Goal: Task Accomplishment & Management: Use online tool/utility

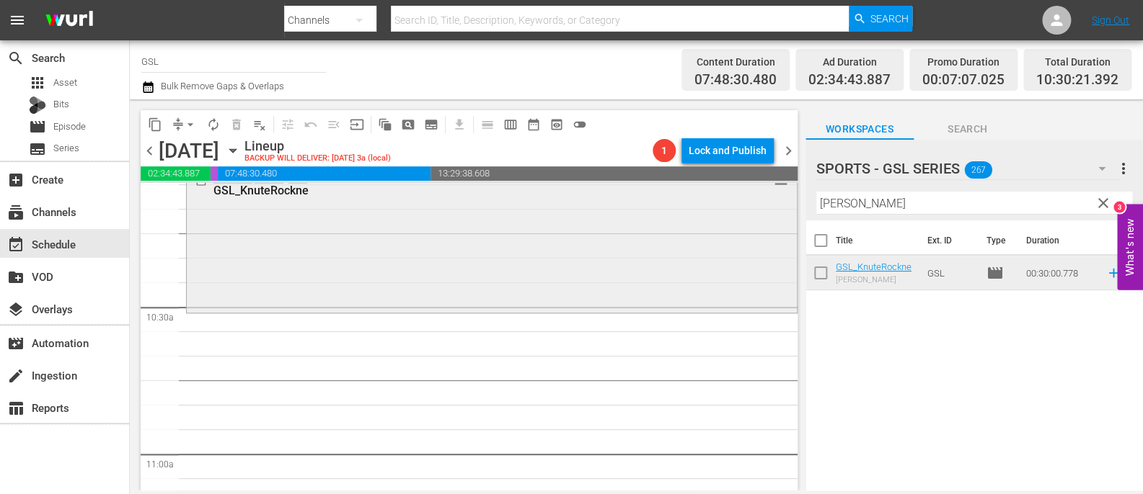
scroll to position [2966, 0]
drag, startPoint x: 882, startPoint y: 210, endPoint x: 742, endPoint y: 196, distance: 140.6
click at [816, 196] on input "knut" at bounding box center [974, 203] width 316 height 23
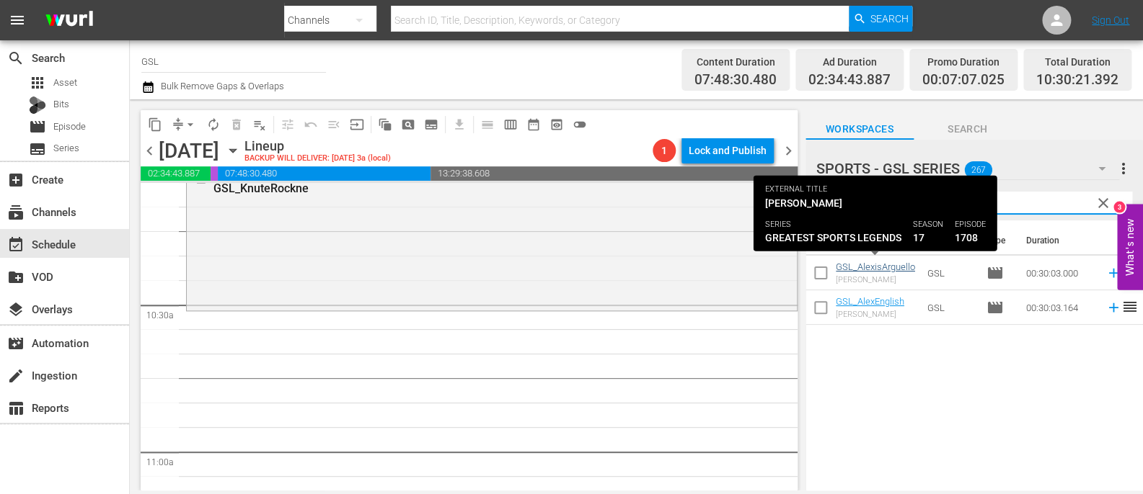
type input "alex"
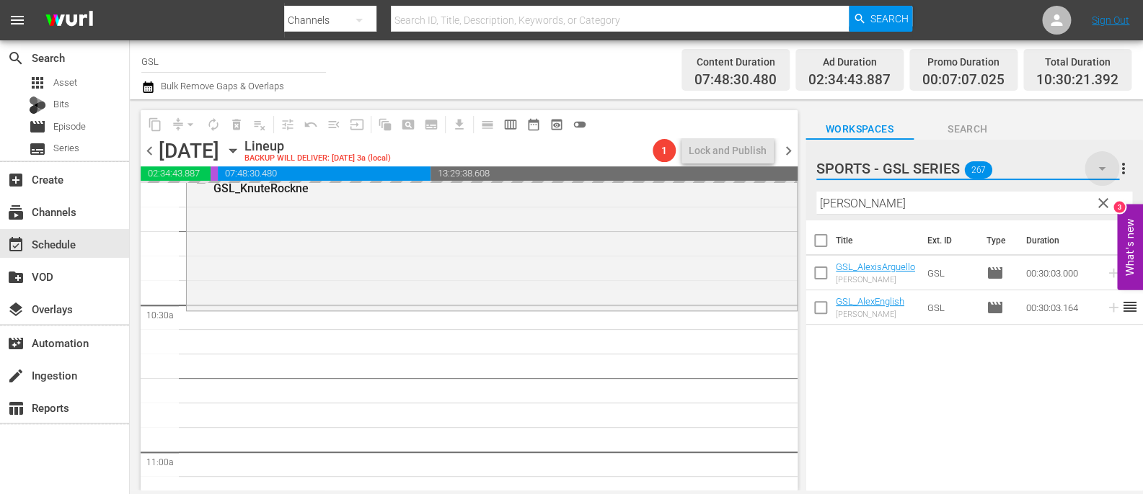
click at [1104, 168] on icon "button" at bounding box center [1101, 169] width 7 height 4
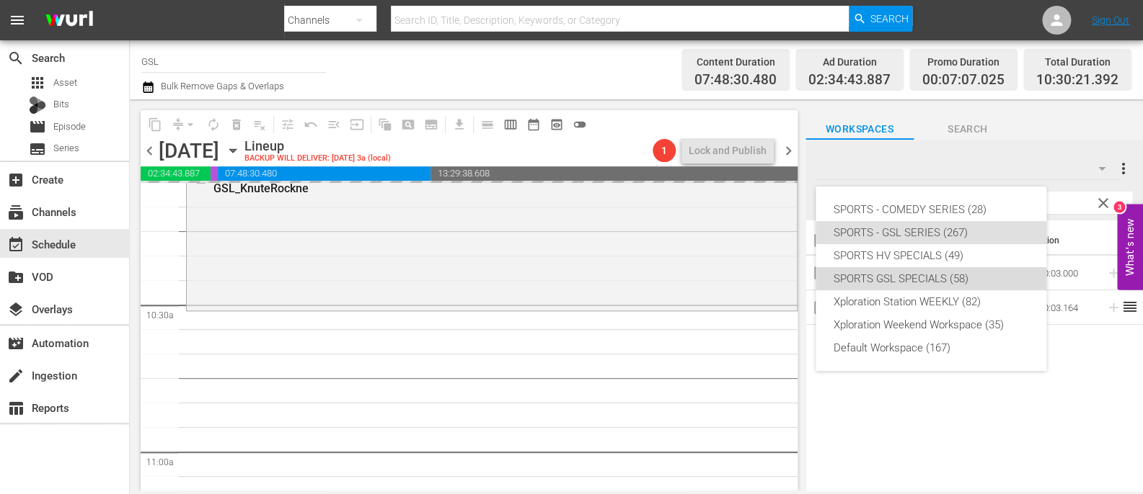
click at [946, 276] on div "SPORTS GSL SPECIALS (58)" at bounding box center [931, 278] width 196 height 23
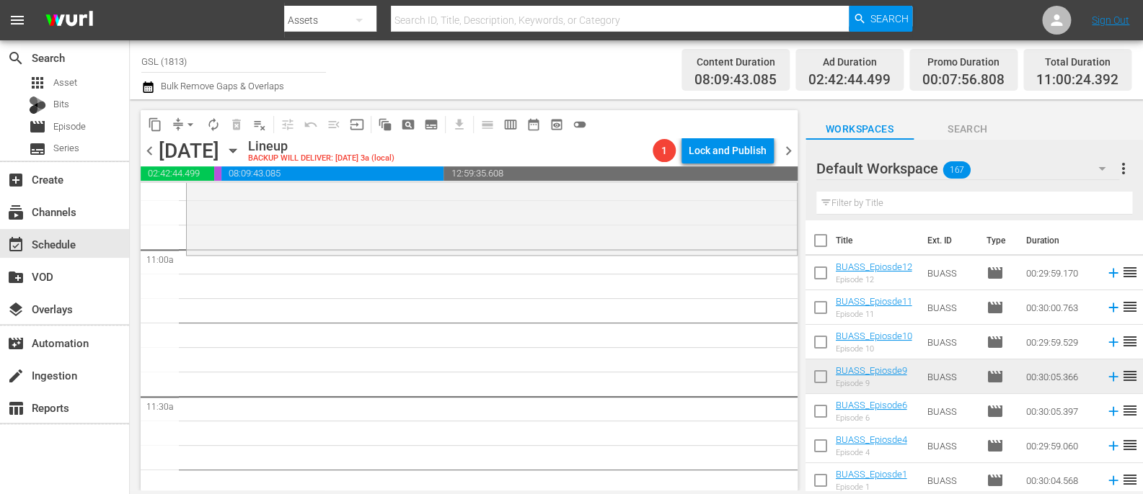
scroll to position [3164, 0]
click at [994, 179] on div "Default Workspace 167" at bounding box center [967, 168] width 303 height 40
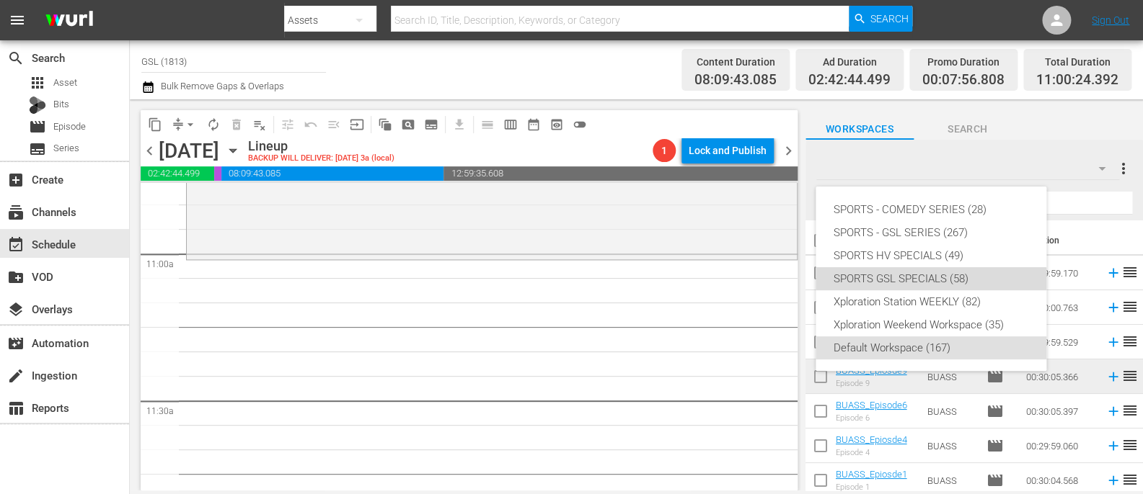
click at [931, 279] on div "SPORTS GSL SPECIALS (58)" at bounding box center [931, 278] width 196 height 23
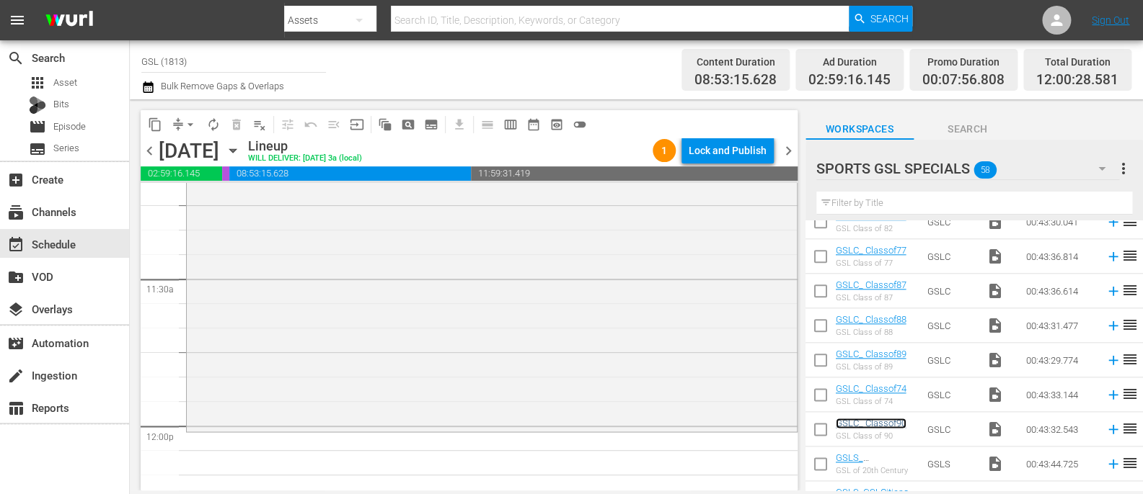
scroll to position [3343, 0]
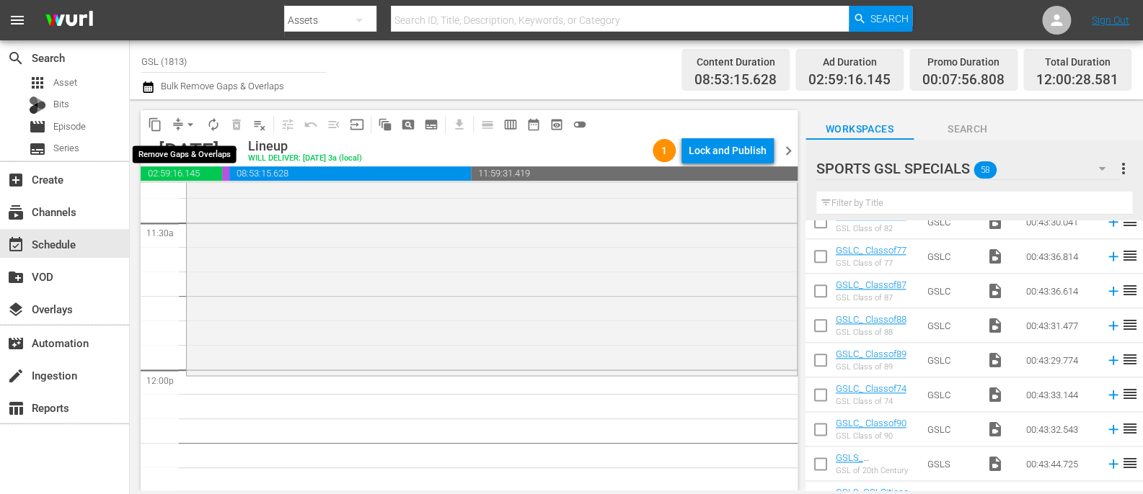
click at [179, 123] on button "arrow_drop_down" at bounding box center [190, 124] width 23 height 23
click at [218, 154] on li "Align to Midnight" at bounding box center [190, 154] width 151 height 24
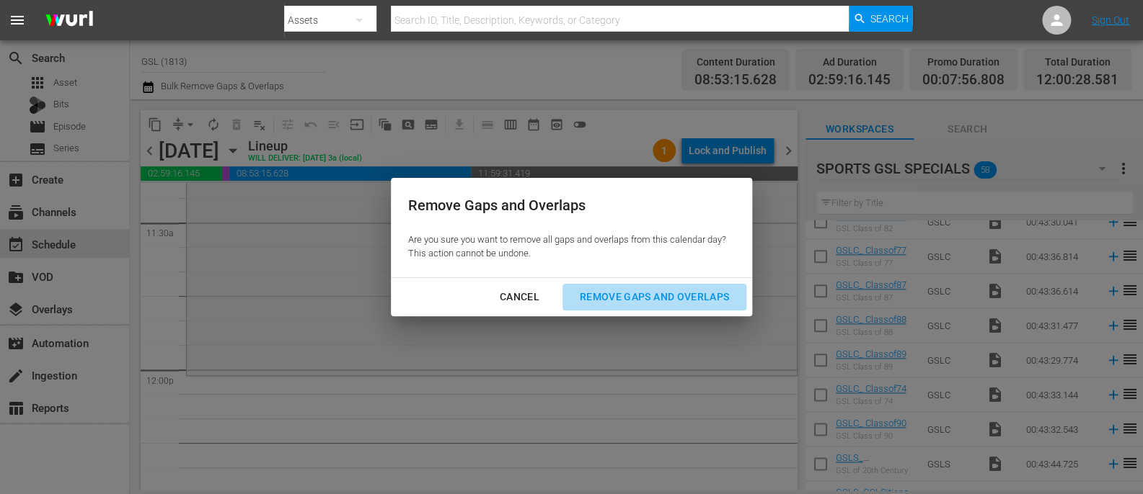
click at [657, 301] on div "Remove Gaps and Overlaps" at bounding box center [654, 297] width 172 height 18
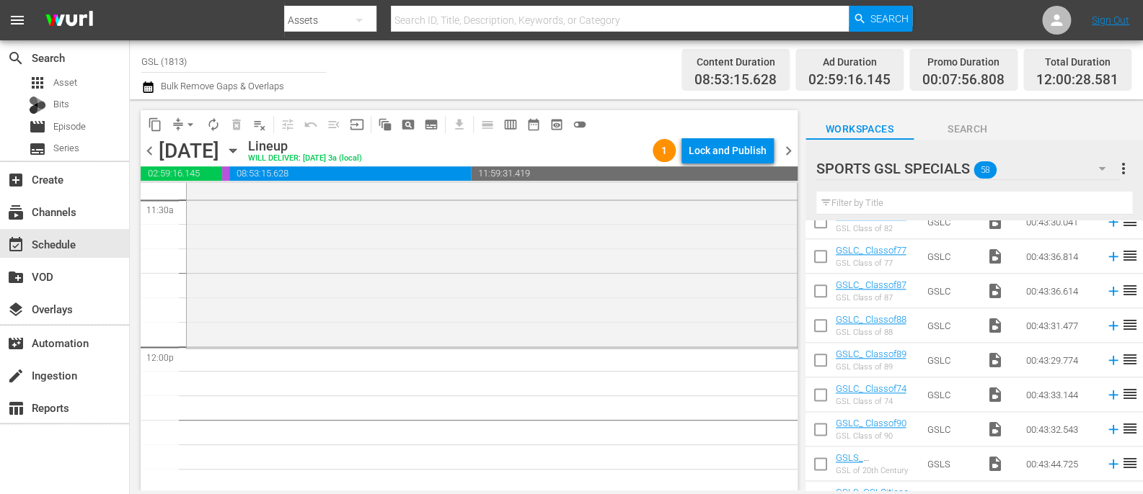
scroll to position [3365, 0]
click at [218, 119] on span "autorenew_outlined" at bounding box center [213, 124] width 14 height 14
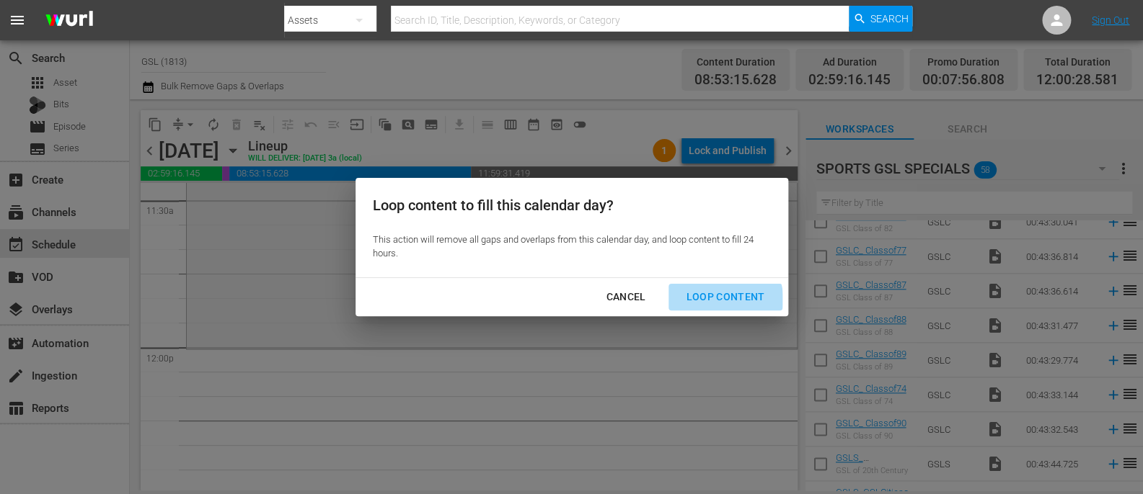
click at [721, 301] on div "Loop Content" at bounding box center [725, 297] width 102 height 18
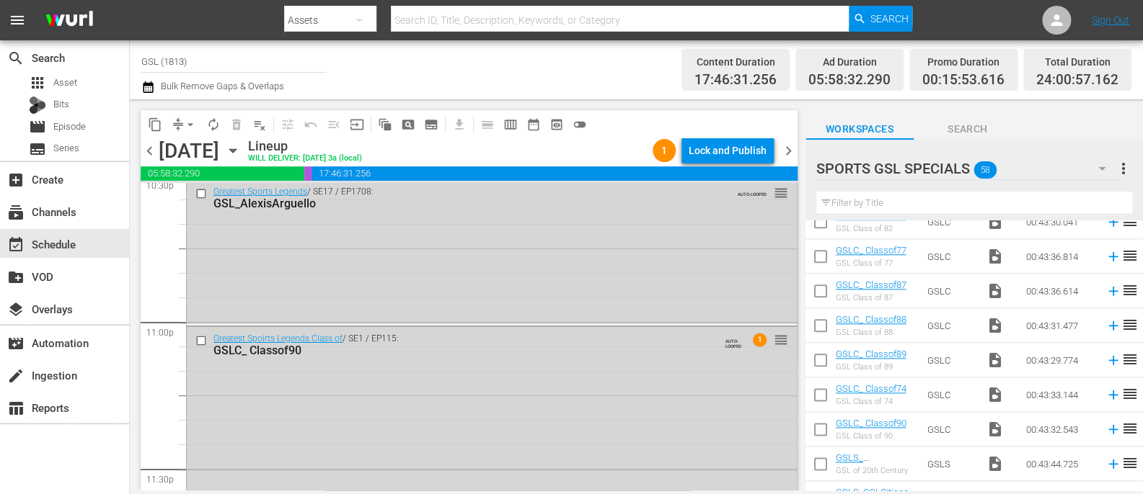
scroll to position [6586, 0]
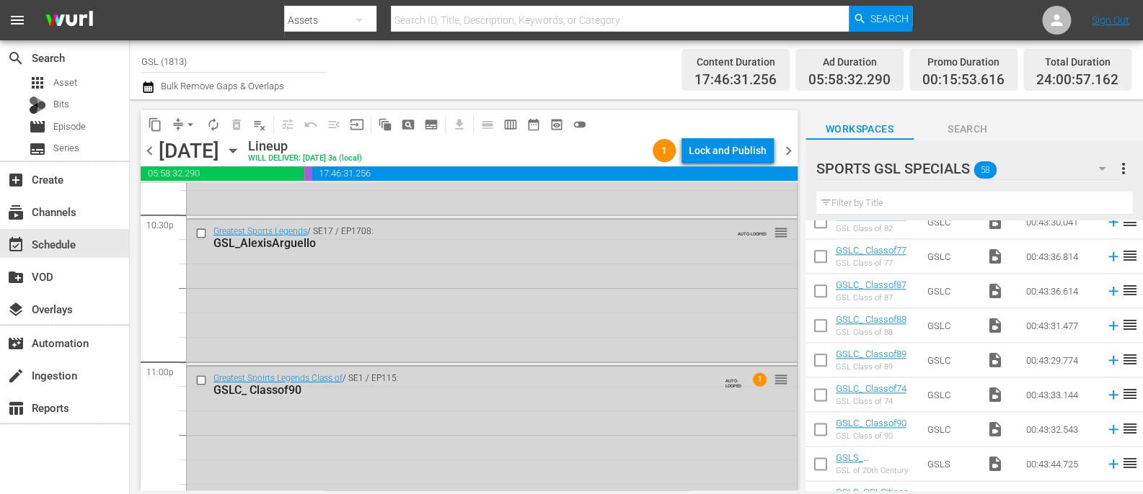
click at [1105, 164] on icon "button" at bounding box center [1101, 168] width 17 height 17
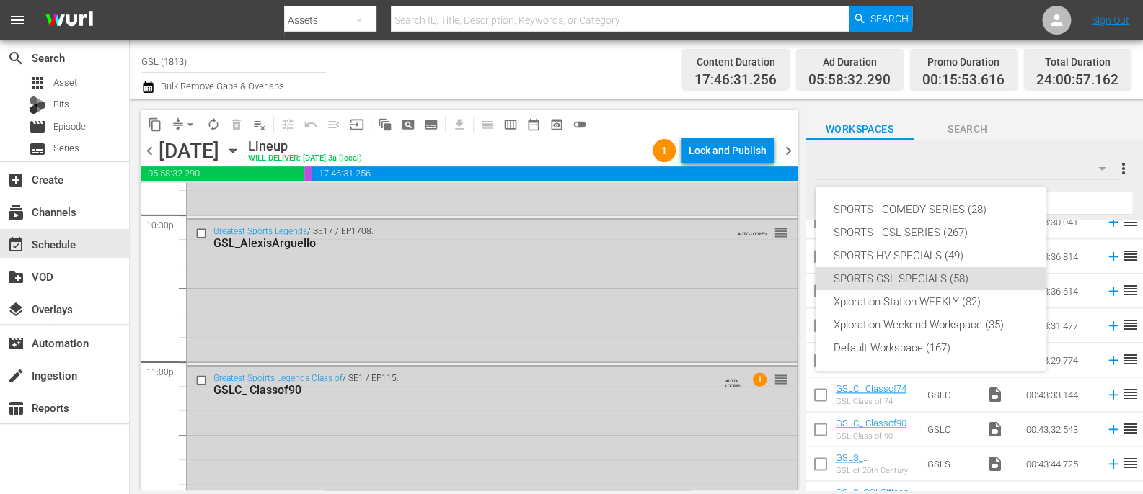
click at [661, 247] on div "SPORTS - COMEDY SERIES (28) SPORTS - GSL SERIES (267) SPORTS HV SPECIALS (49) S…" at bounding box center [571, 247] width 1143 height 494
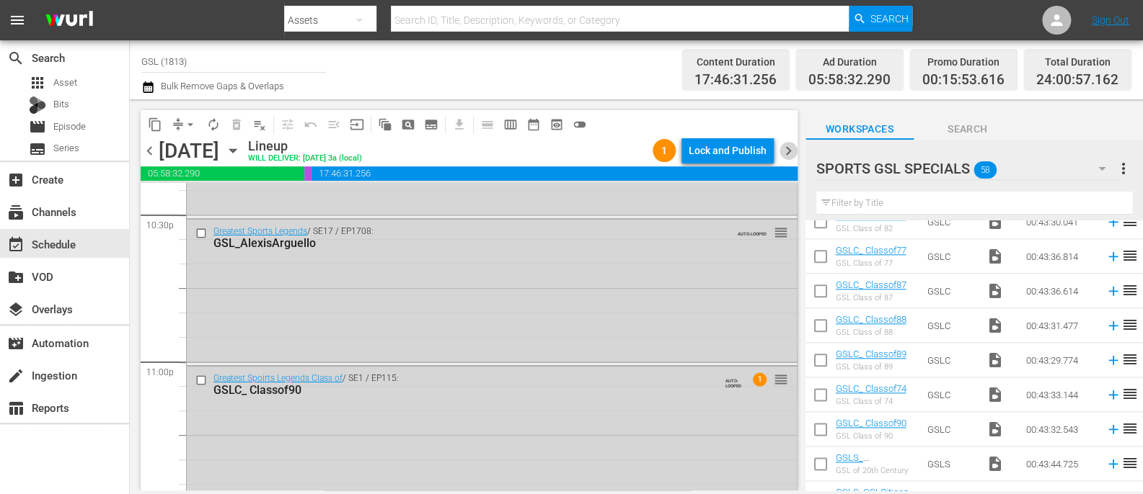
click at [789, 150] on span "chevron_right" at bounding box center [788, 151] width 18 height 18
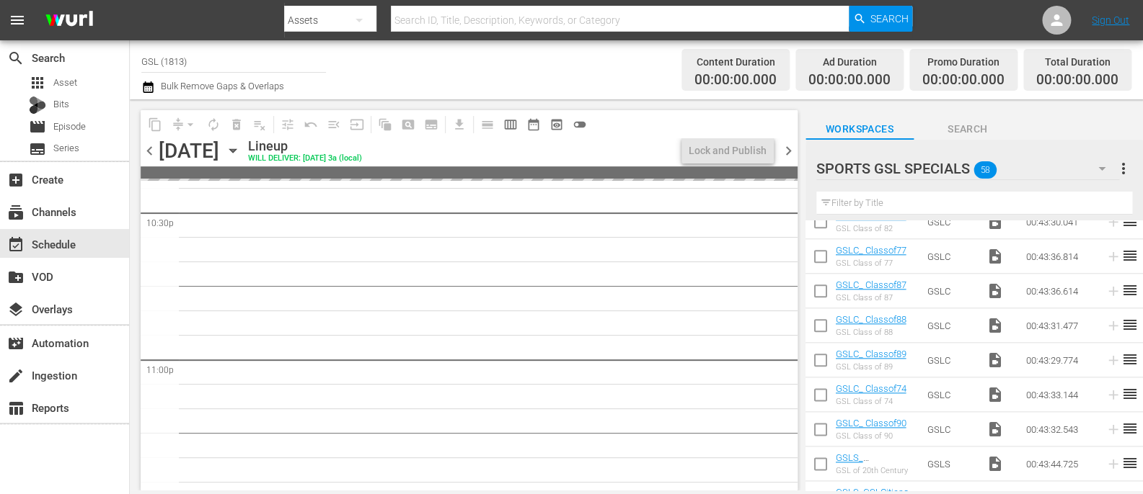
scroll to position [6610, 0]
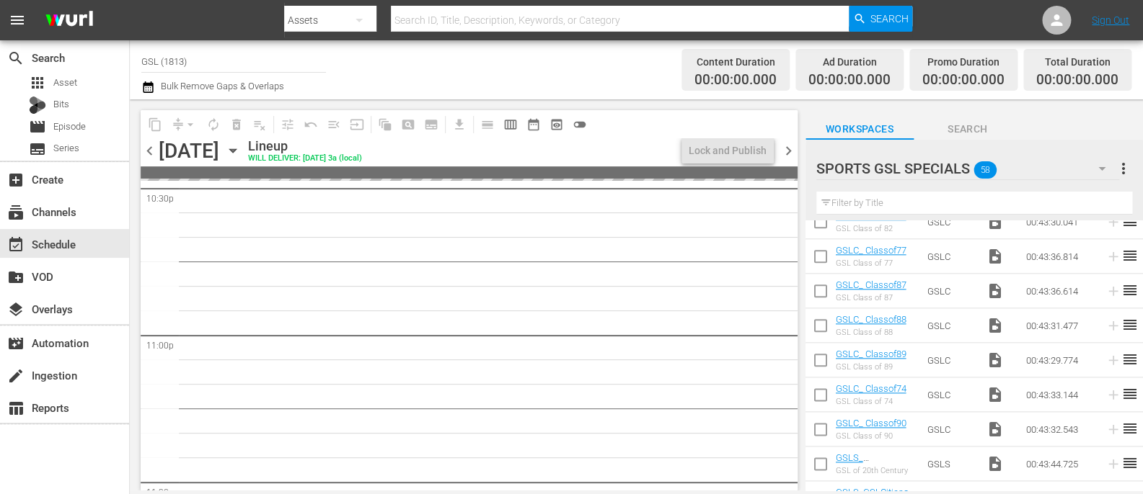
click at [1103, 169] on icon "button" at bounding box center [1101, 169] width 7 height 4
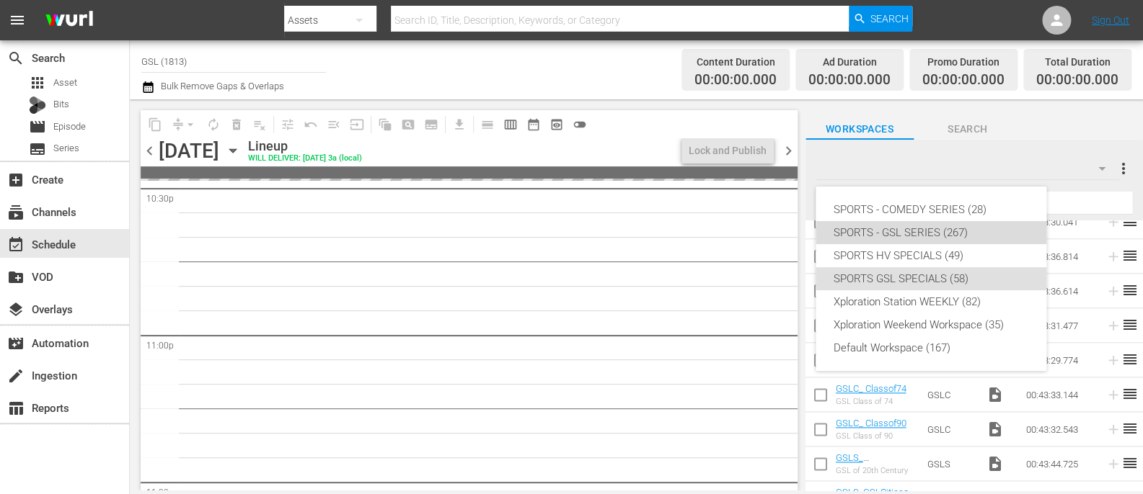
click at [969, 233] on div "SPORTS - GSL SERIES (267)" at bounding box center [931, 232] width 196 height 23
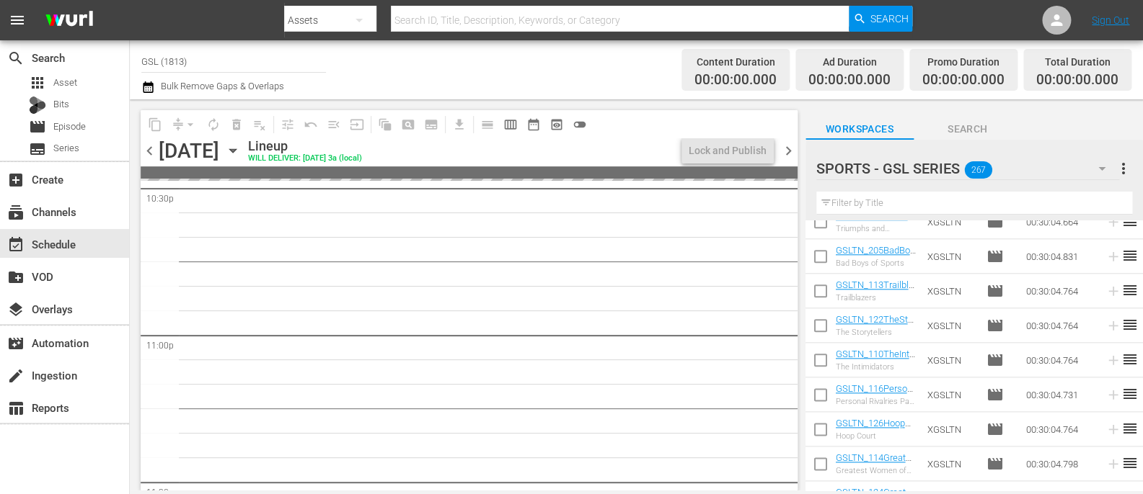
click at [883, 201] on input "text" at bounding box center [974, 203] width 316 height 23
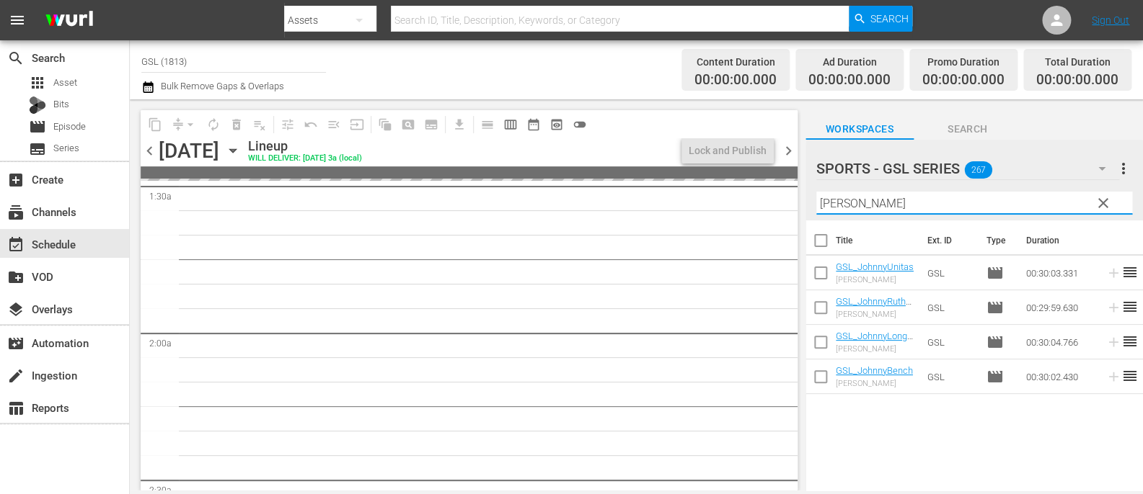
scroll to position [0, 0]
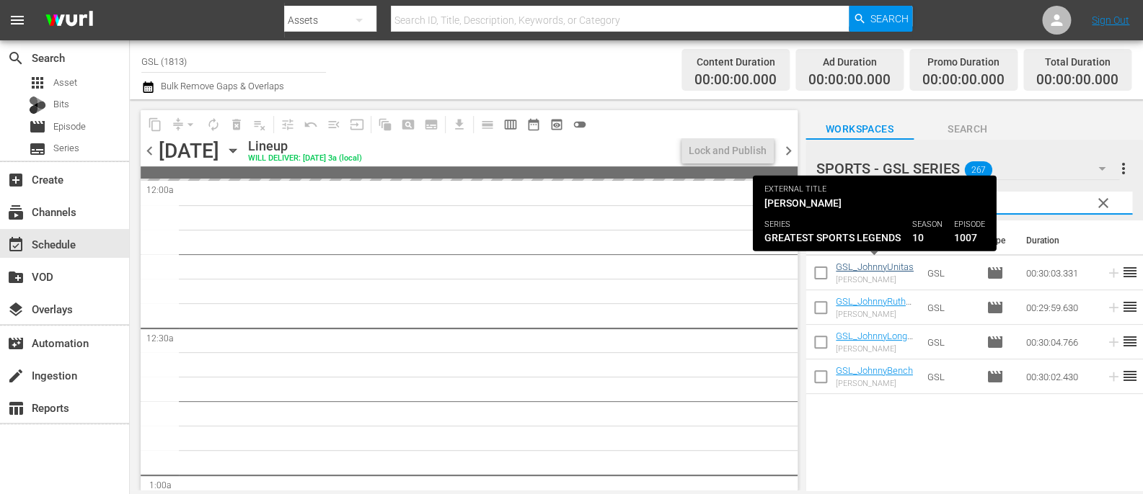
type input "[PERSON_NAME]"
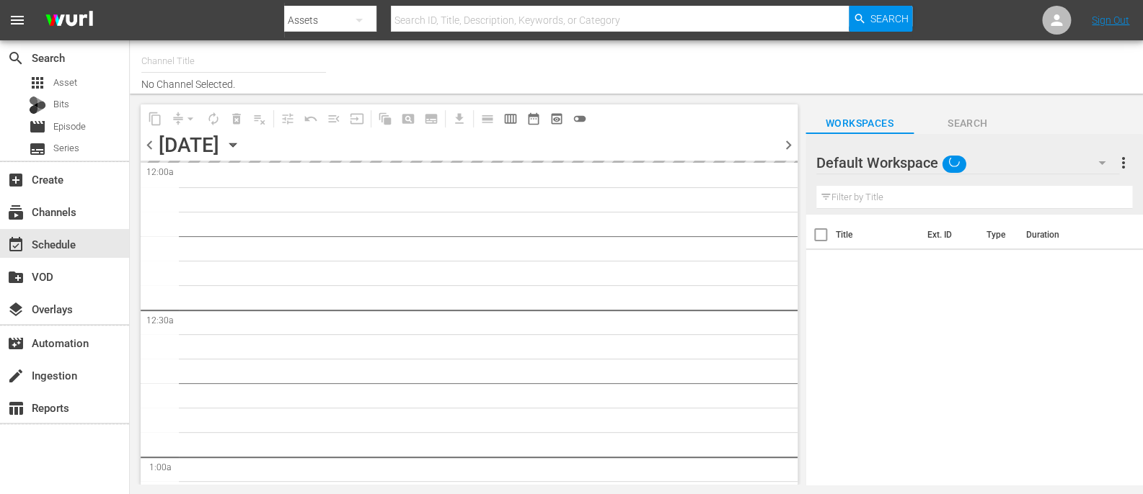
type input "GSL (1813)"
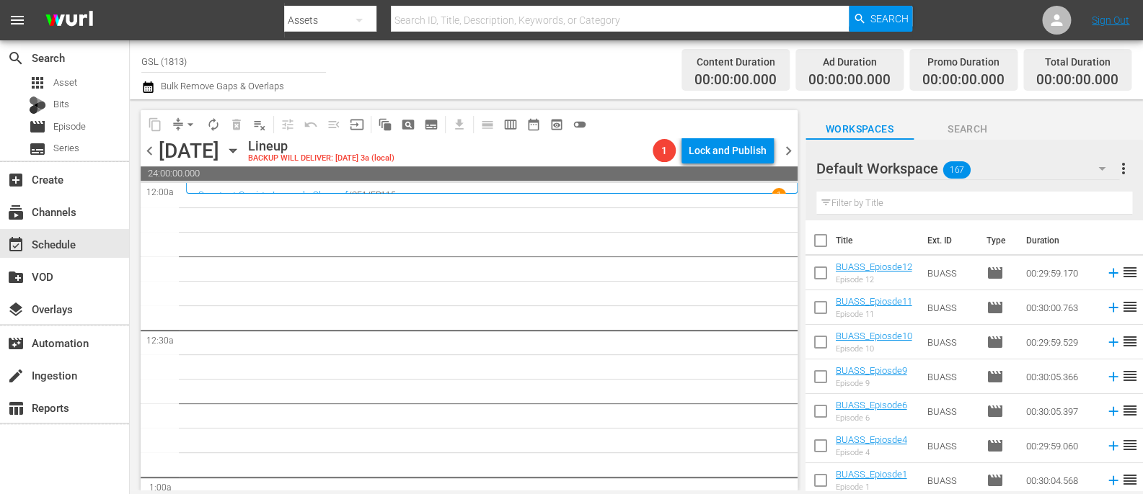
click at [1004, 172] on div "Default Workspace 167" at bounding box center [967, 168] width 303 height 40
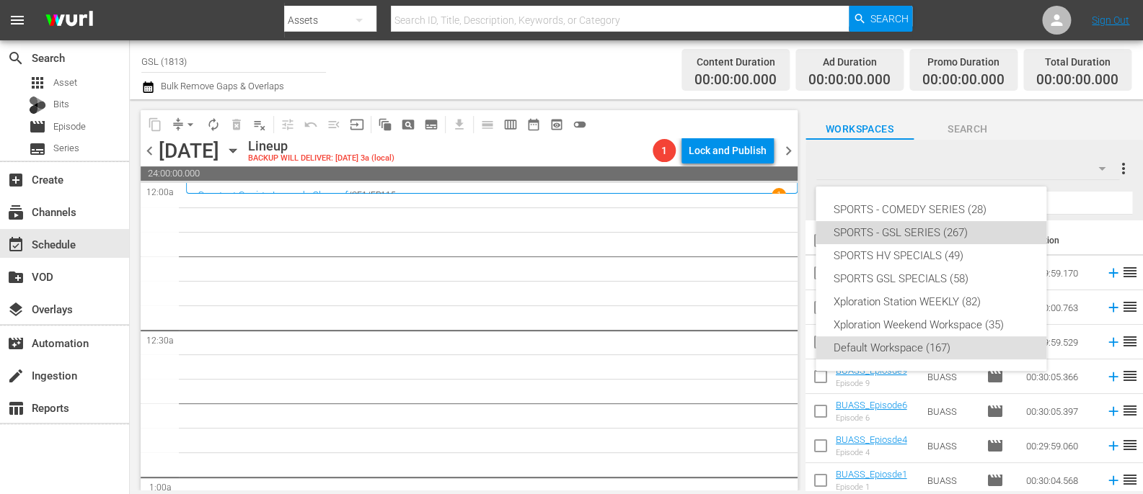
click at [937, 233] on div "SPORTS - GSL SERIES (267)" at bounding box center [931, 232] width 196 height 23
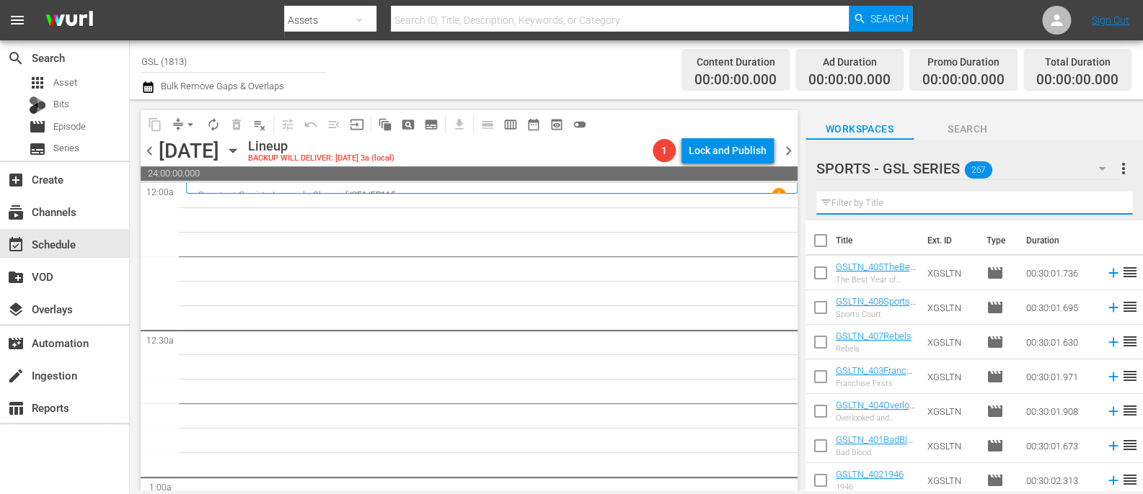
click at [921, 207] on input "text" at bounding box center [974, 203] width 316 height 23
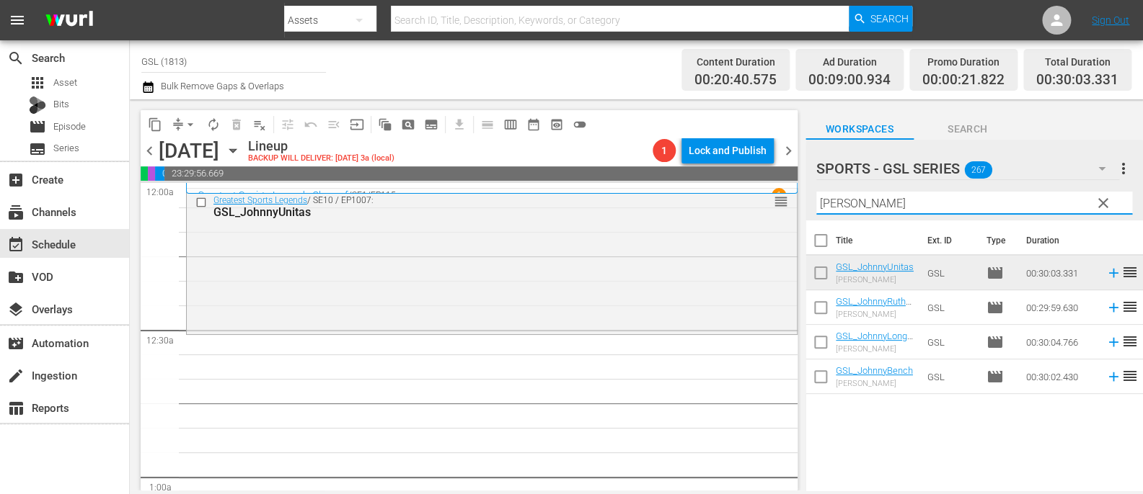
drag, startPoint x: 866, startPoint y: 204, endPoint x: 622, endPoint y: 158, distance: 248.0
click at [816, 192] on input "[PERSON_NAME]" at bounding box center [974, 203] width 316 height 23
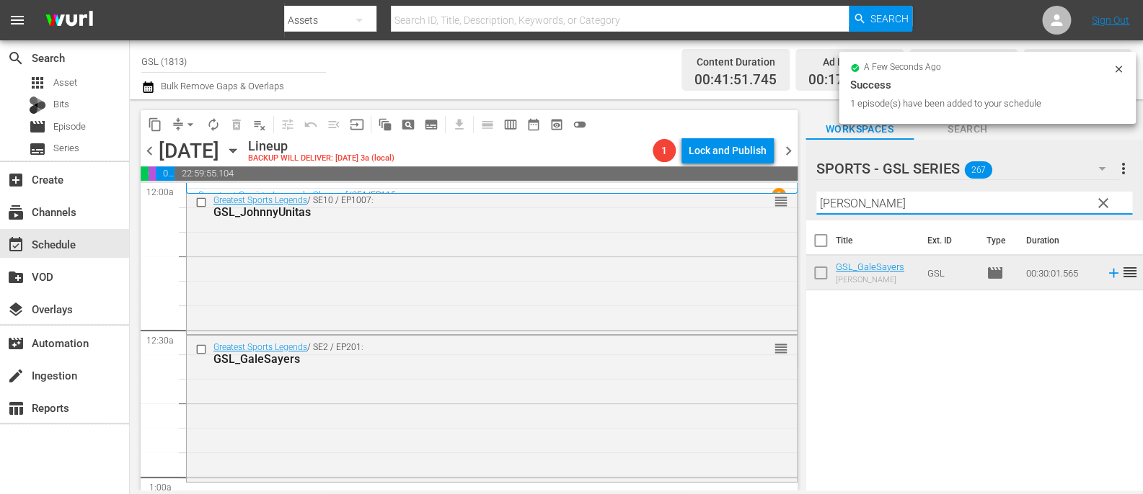
drag, startPoint x: 884, startPoint y: 199, endPoint x: 771, endPoint y: 192, distance: 113.4
click at [816, 192] on input "gale" at bounding box center [974, 203] width 316 height 23
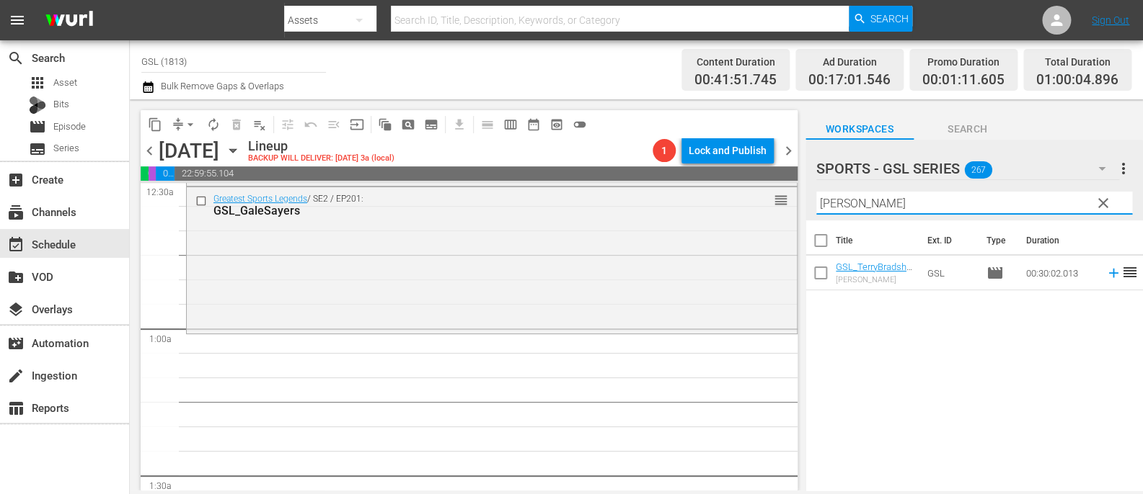
scroll to position [216, 0]
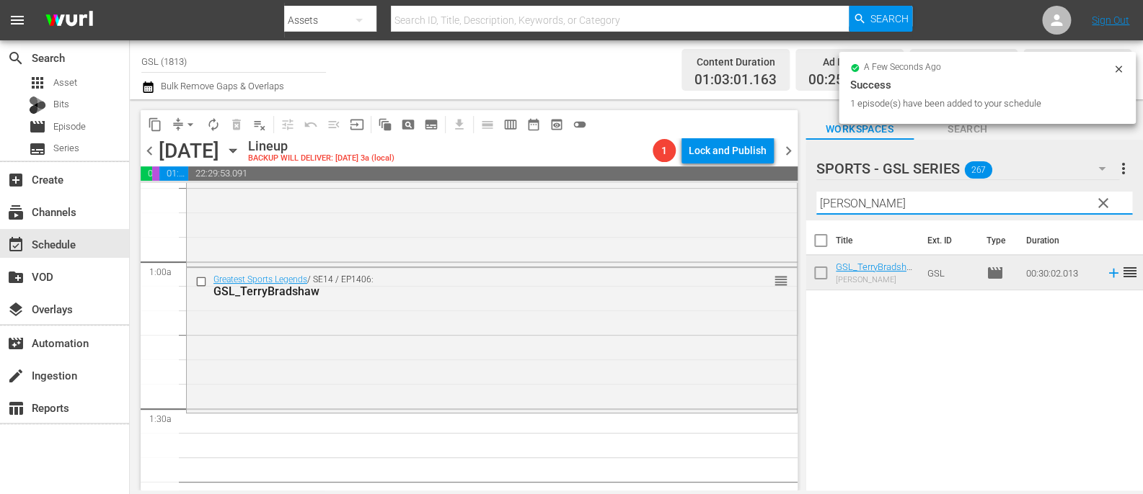
drag, startPoint x: 860, startPoint y: 212, endPoint x: 777, endPoint y: 183, distance: 87.8
click at [816, 192] on input "terry" at bounding box center [974, 203] width 316 height 23
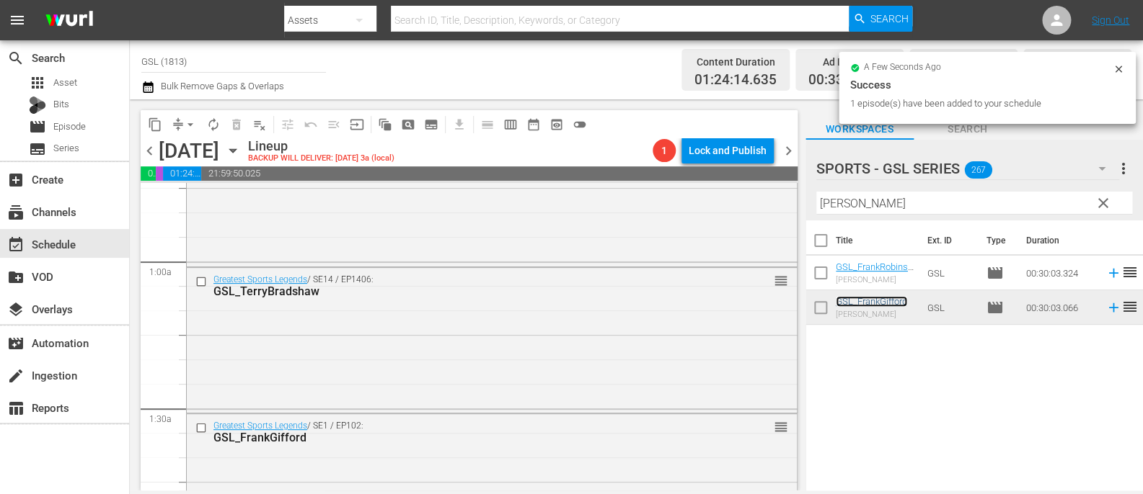
scroll to position [465, 0]
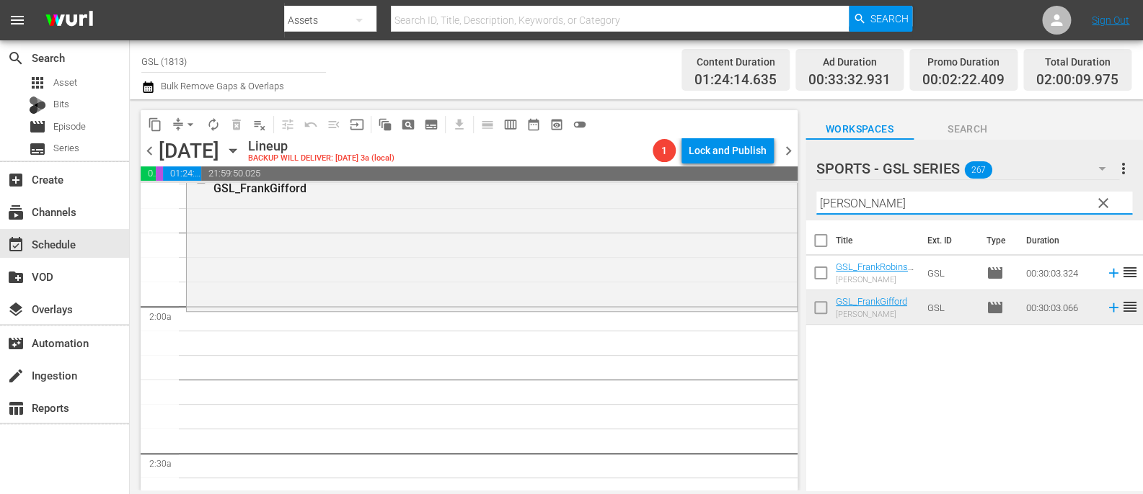
drag, startPoint x: 865, startPoint y: 204, endPoint x: 760, endPoint y: 203, distance: 105.2
click at [816, 203] on input "frank" at bounding box center [974, 203] width 316 height 23
drag, startPoint x: 866, startPoint y: 202, endPoint x: 762, endPoint y: 192, distance: 104.2
click at [816, 192] on input "frank" at bounding box center [974, 203] width 316 height 23
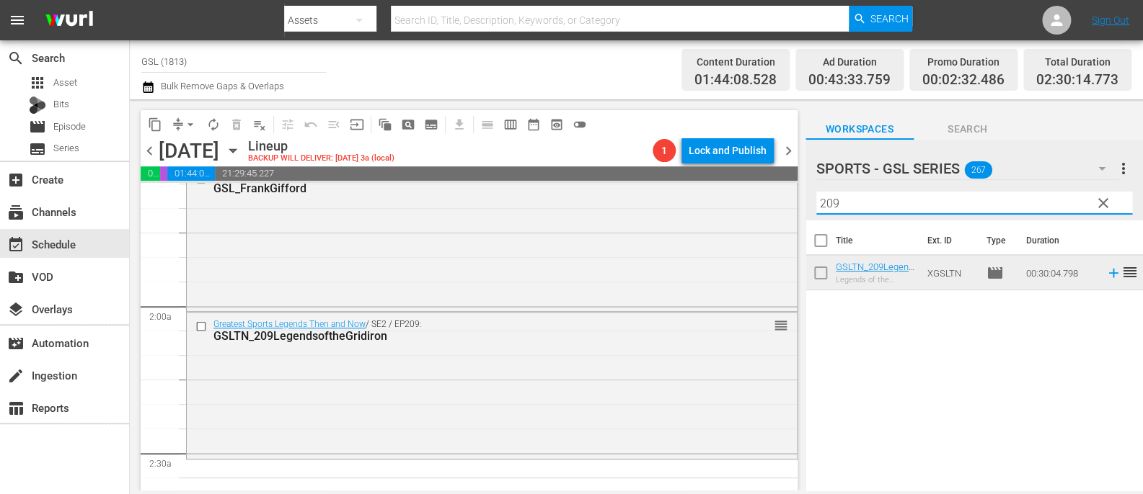
drag, startPoint x: 868, startPoint y: 198, endPoint x: 749, endPoint y: 205, distance: 119.2
click at [816, 205] on input "209" at bounding box center [974, 203] width 316 height 23
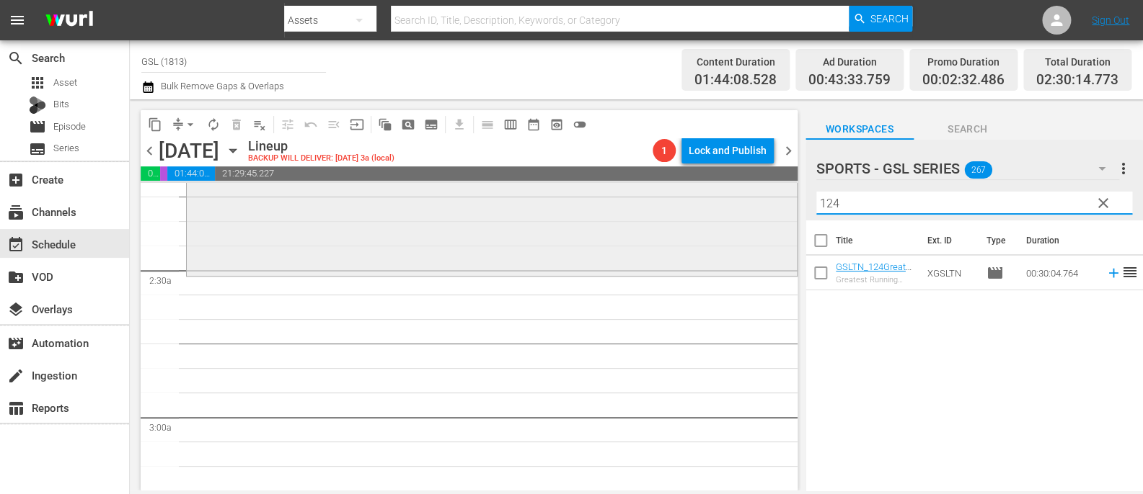
scroll to position [691, 0]
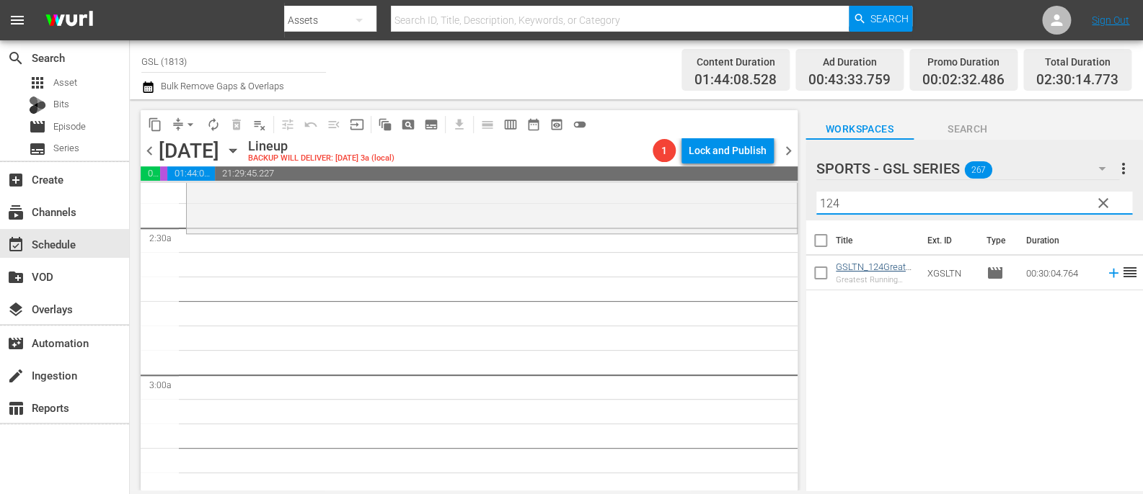
type input "124"
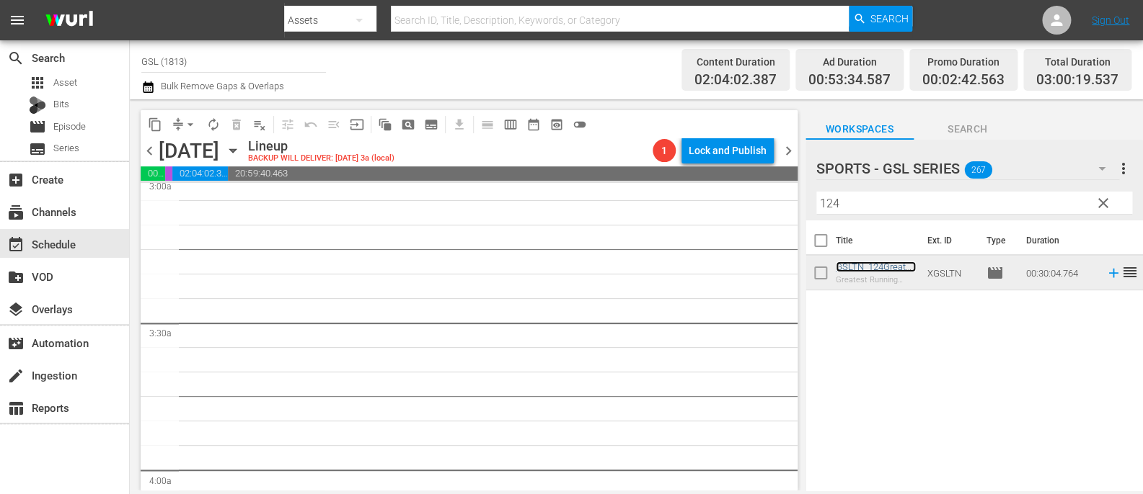
scroll to position [893, 0]
click at [1110, 198] on span "clear" at bounding box center [1102, 203] width 17 height 17
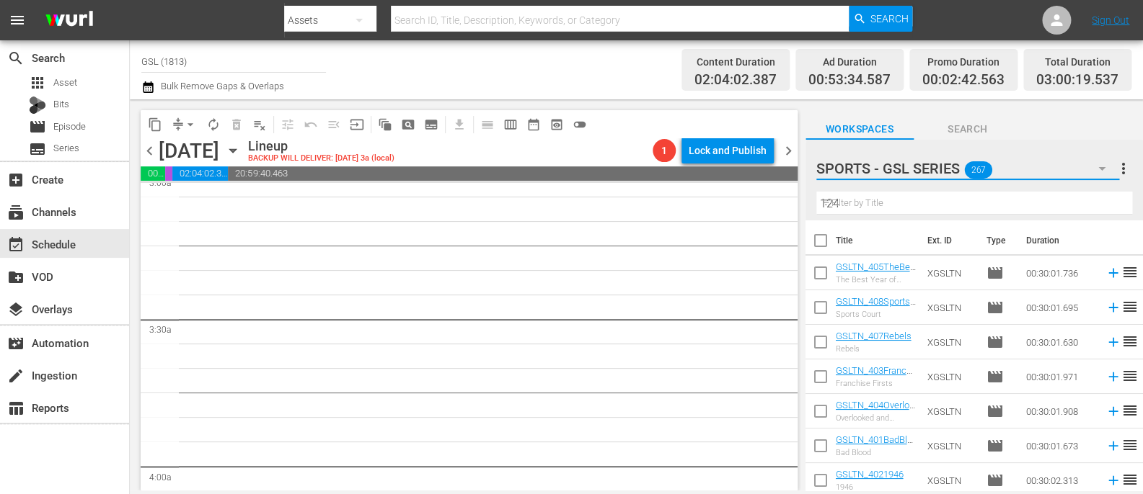
click at [1104, 164] on icon "button" at bounding box center [1101, 168] width 17 height 17
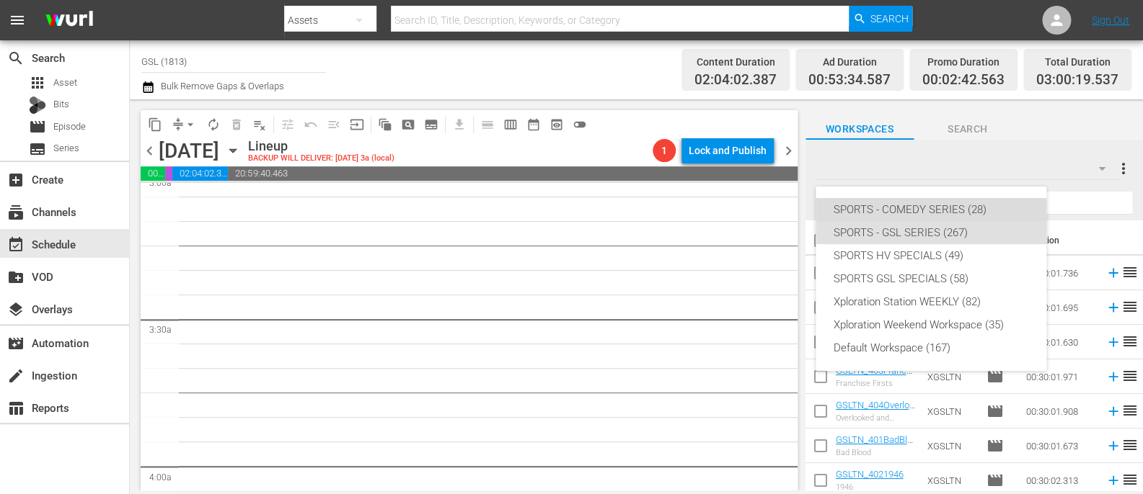
click at [928, 216] on div "SPORTS - COMEDY SERIES (28)" at bounding box center [931, 209] width 196 height 23
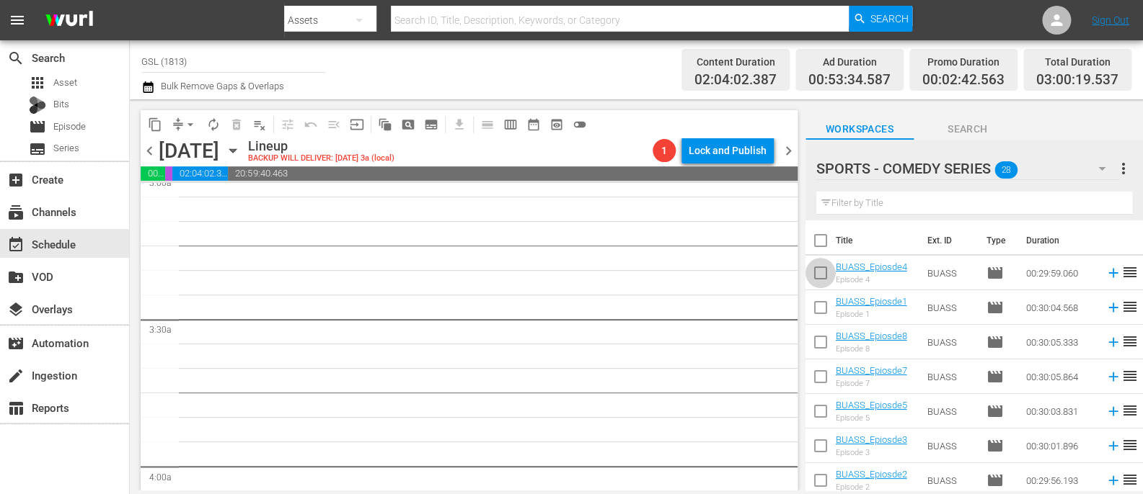
click at [828, 276] on input "checkbox" at bounding box center [820, 276] width 30 height 30
checkbox input "true"
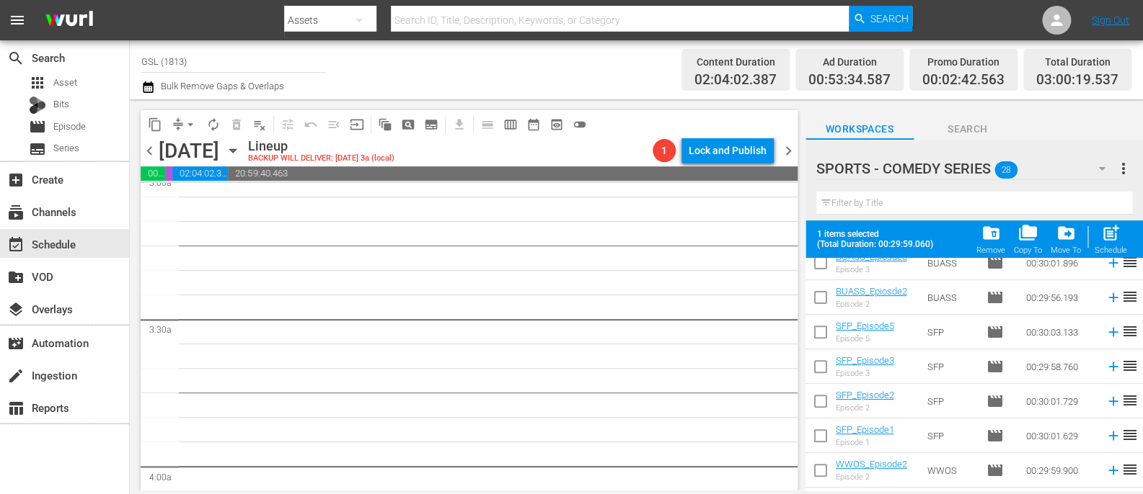
scroll to position [226, 0]
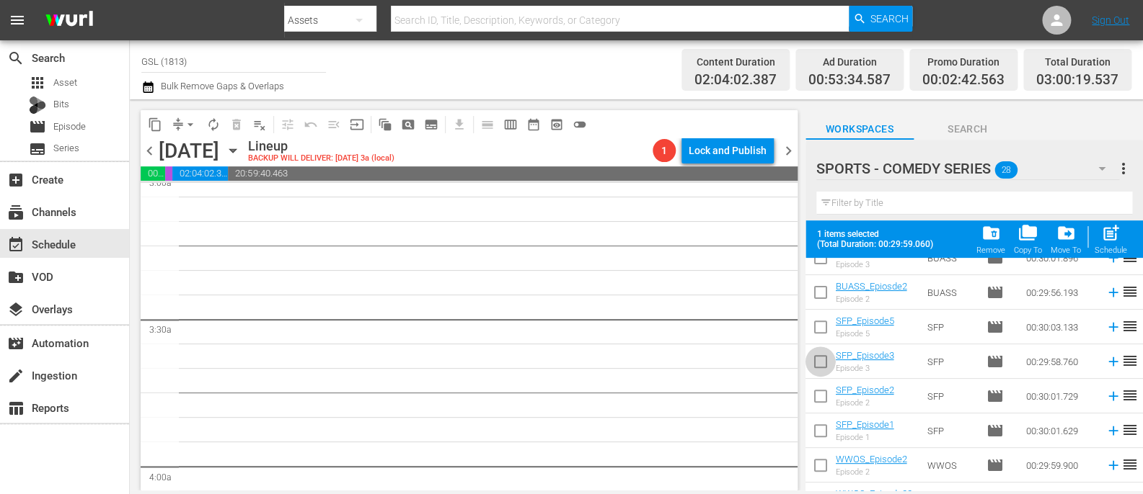
click at [825, 365] on input "checkbox" at bounding box center [820, 365] width 30 height 30
checkbox input "true"
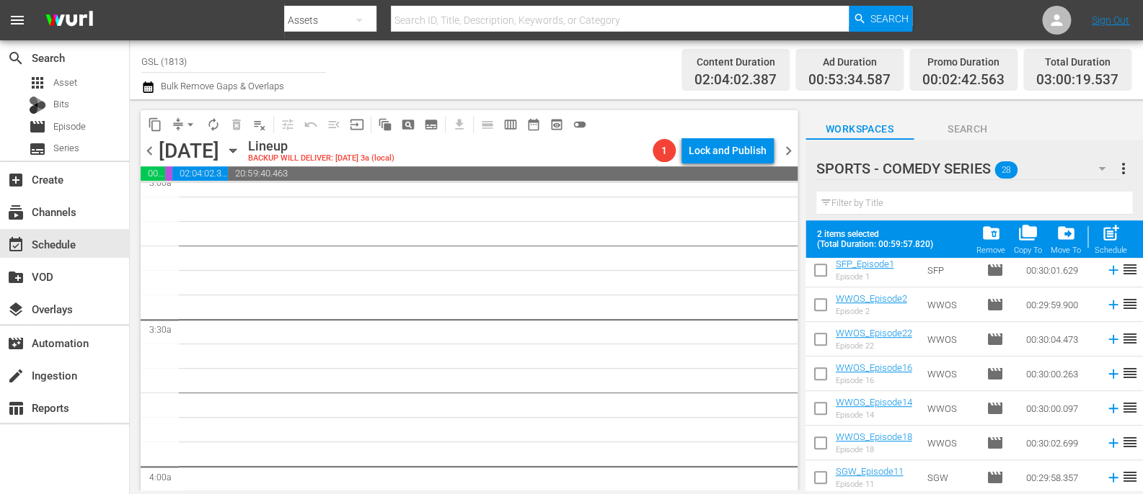
scroll to position [390, 0]
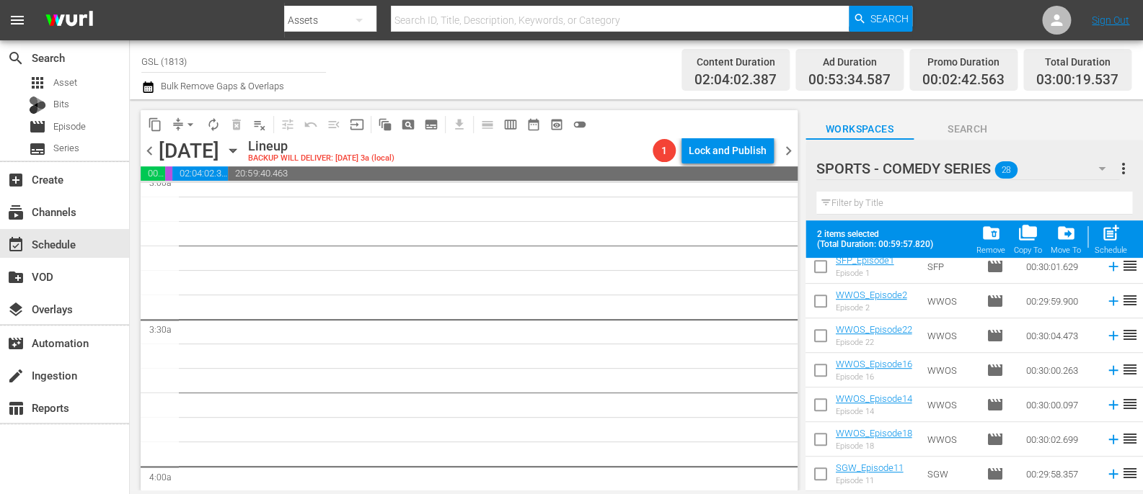
click at [824, 340] on input "checkbox" at bounding box center [820, 339] width 30 height 30
checkbox input "true"
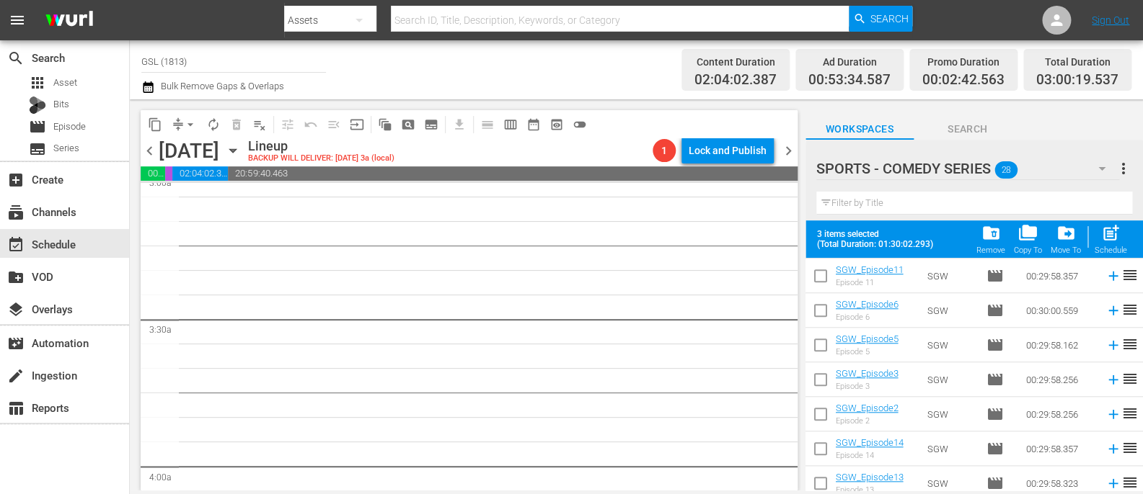
scroll to position [631, 0]
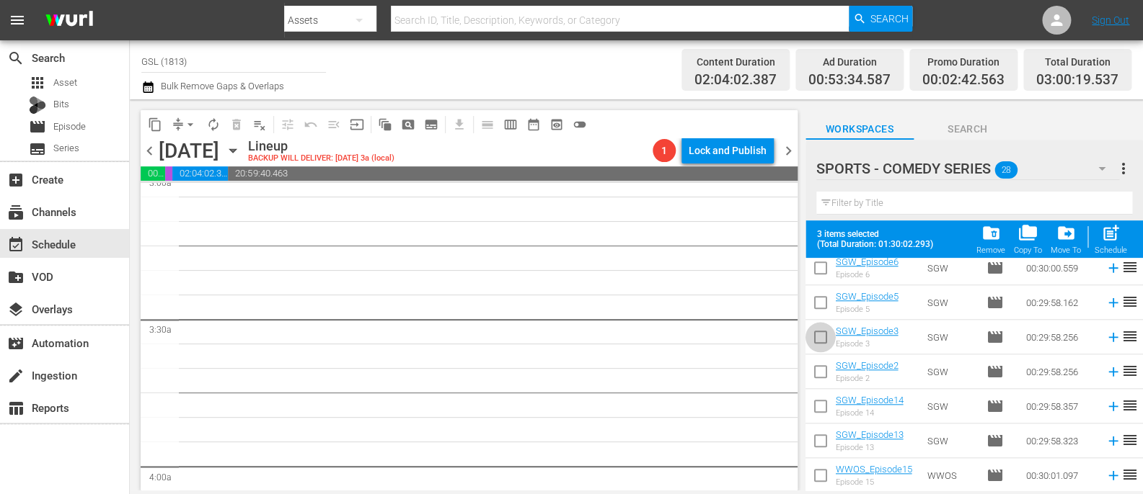
click at [820, 336] on input "checkbox" at bounding box center [820, 340] width 30 height 30
checkbox input "true"
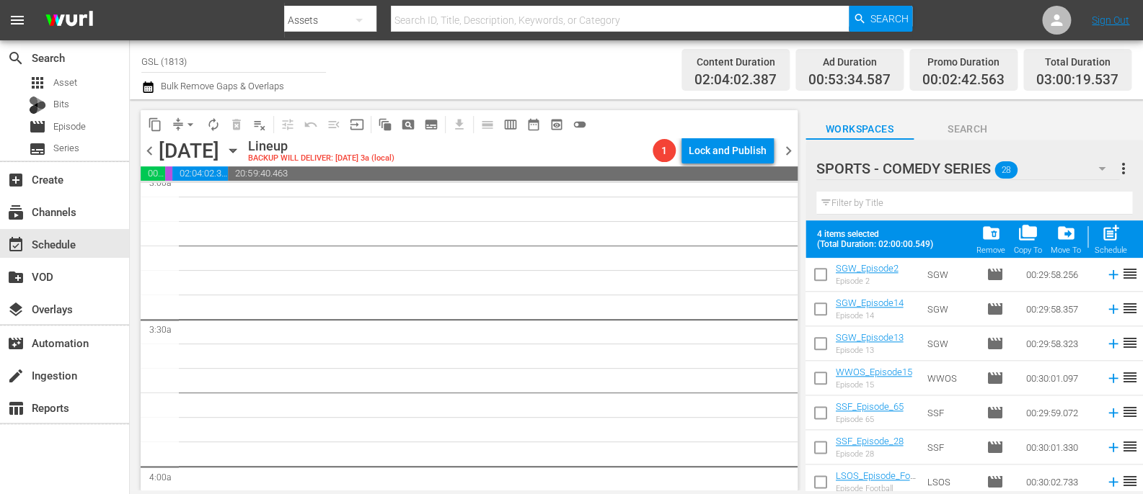
scroll to position [768, 0]
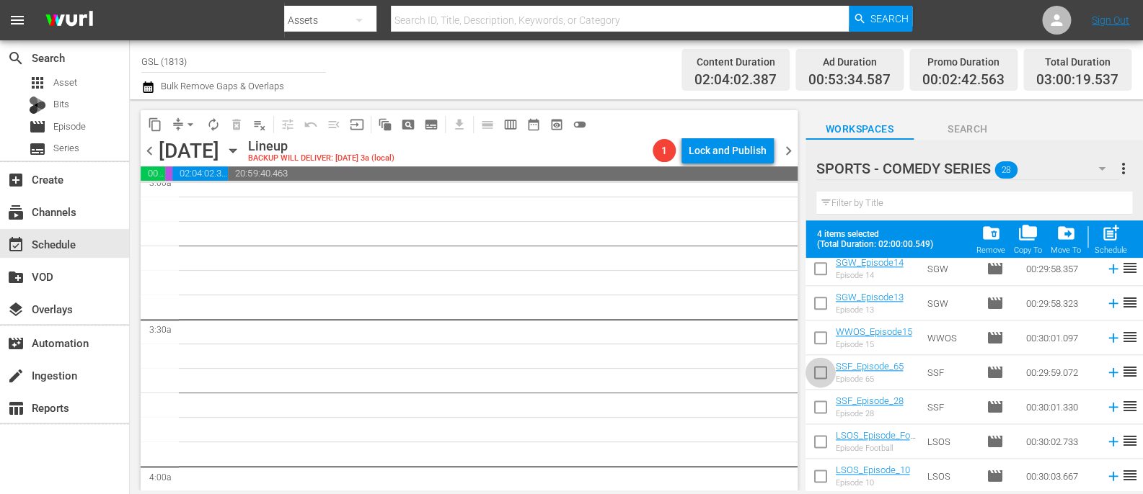
click at [821, 375] on input "checkbox" at bounding box center [820, 375] width 30 height 30
checkbox input "true"
click at [822, 447] on input "checkbox" at bounding box center [820, 444] width 30 height 30
checkbox input "true"
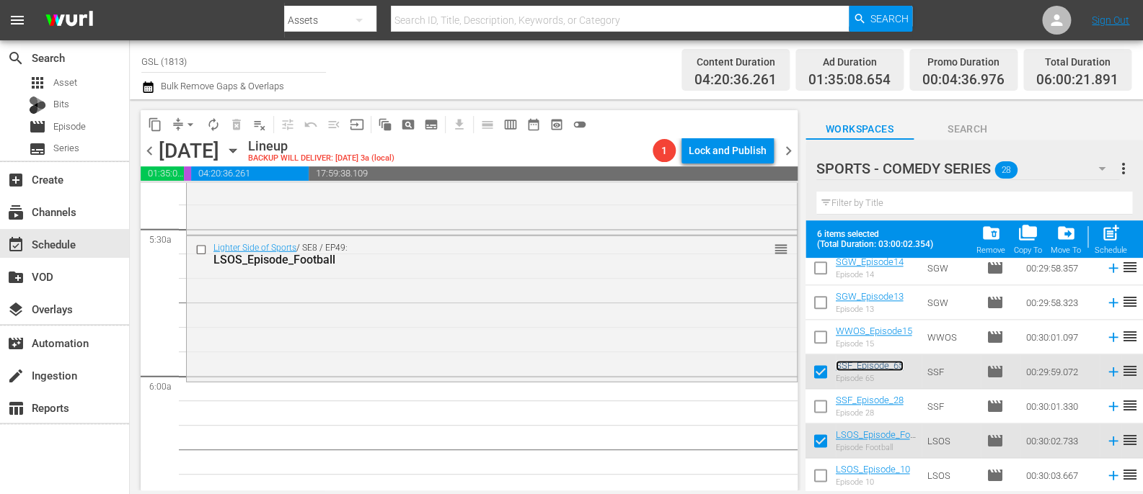
scroll to position [1576, 0]
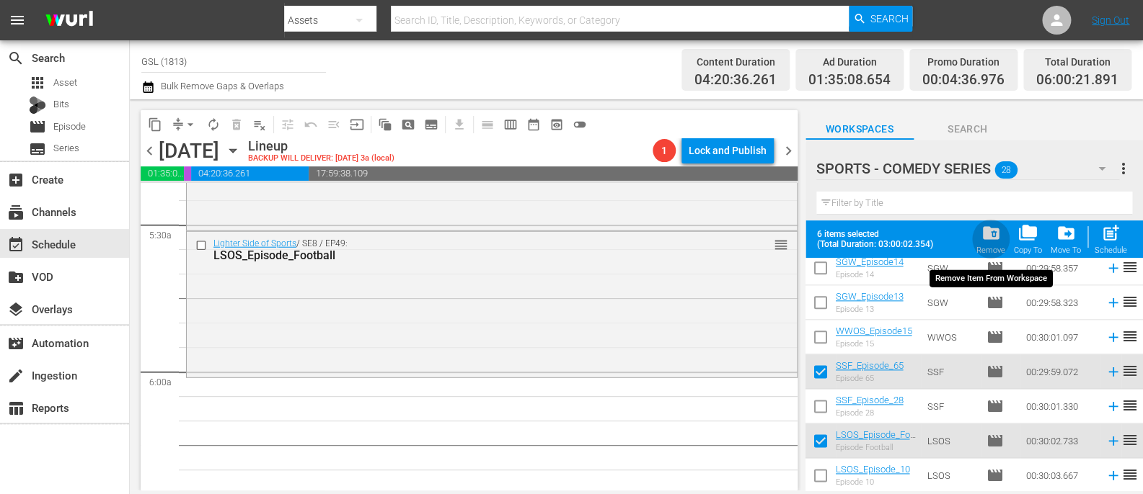
click at [1000, 244] on div "folder_delete Remove" at bounding box center [990, 239] width 29 height 32
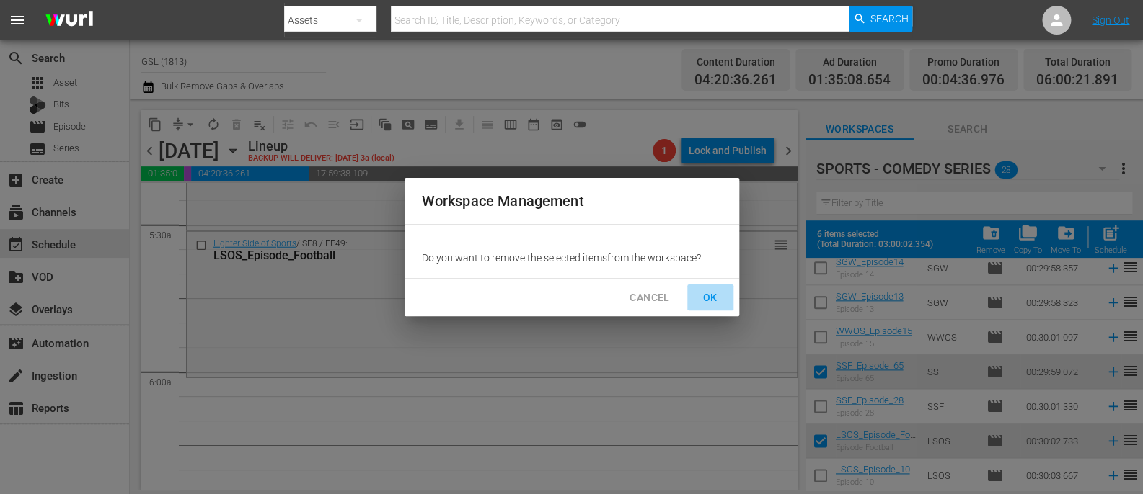
click at [717, 301] on span "OK" at bounding box center [709, 298] width 23 height 18
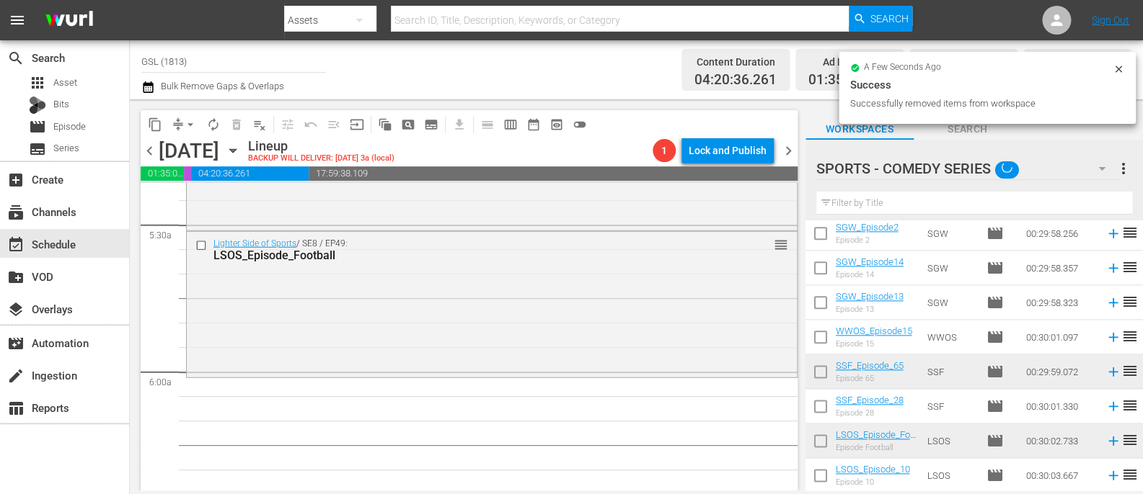
checkbox input "false"
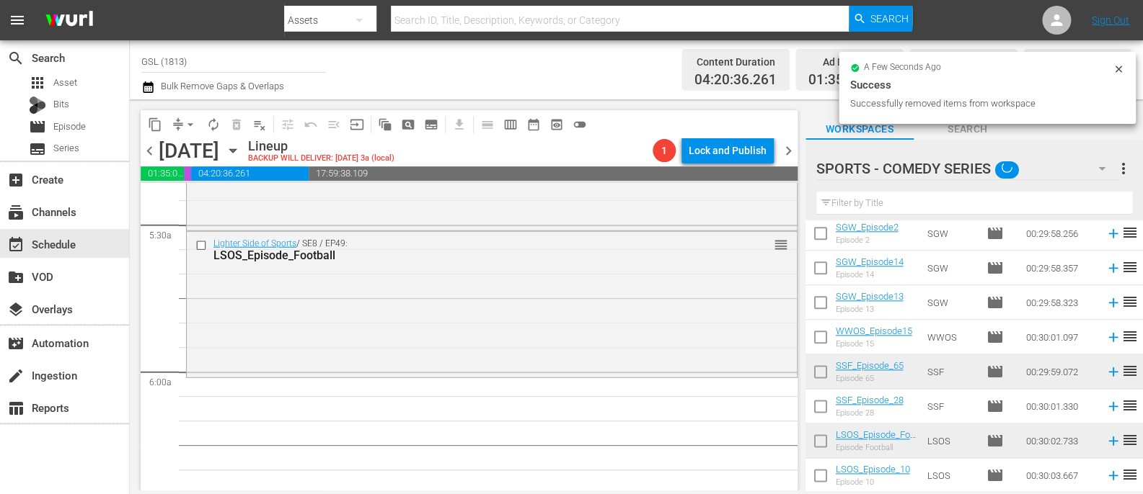
checkbox input "false"
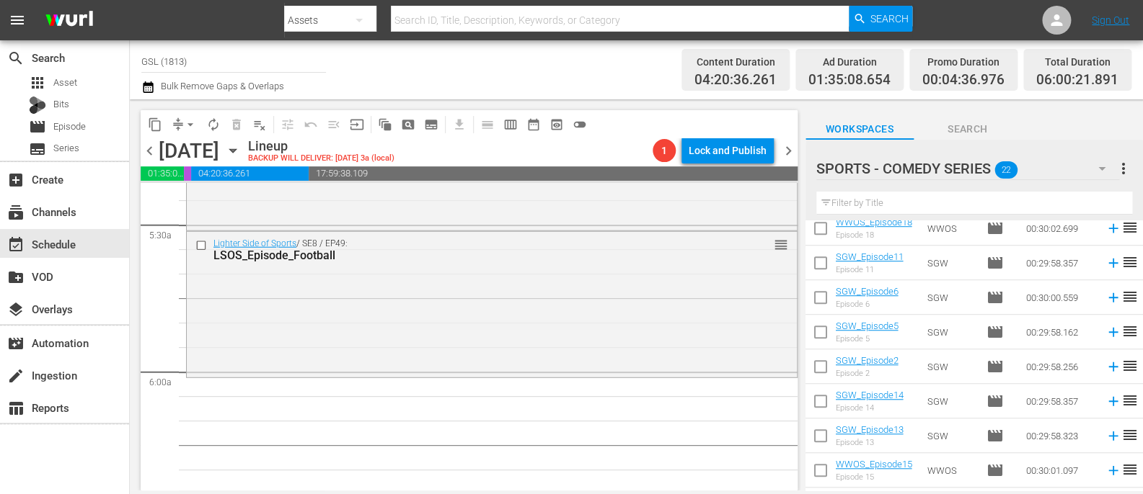
scroll to position [525, 0]
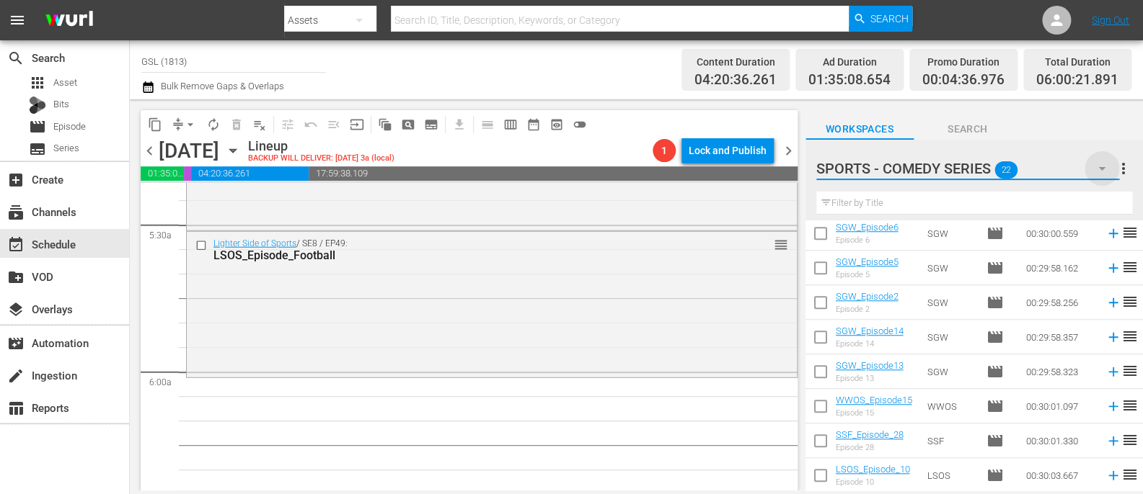
click at [1102, 163] on icon "button" at bounding box center [1101, 168] width 17 height 17
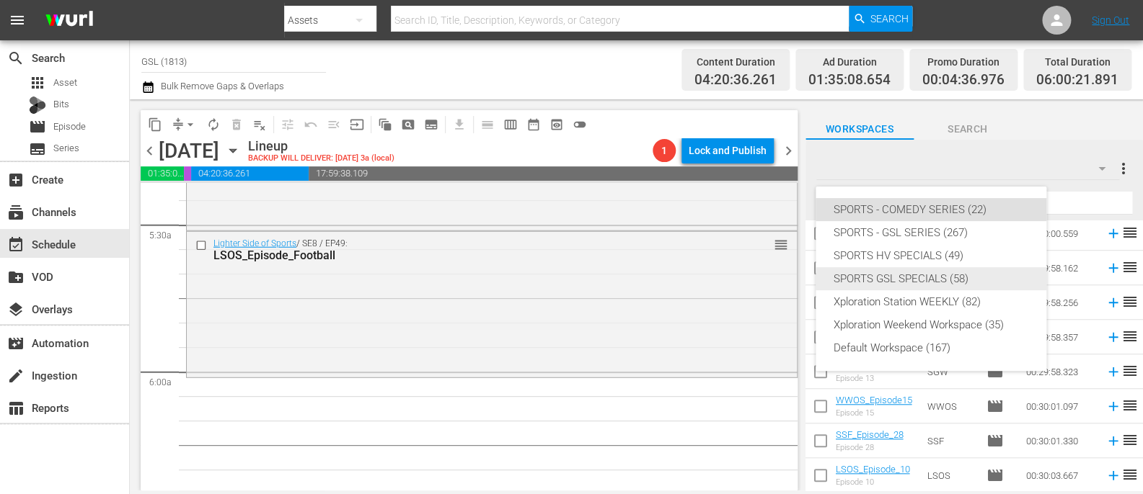
click at [928, 272] on div "SPORTS GSL SPECIALS (58)" at bounding box center [931, 278] width 196 height 23
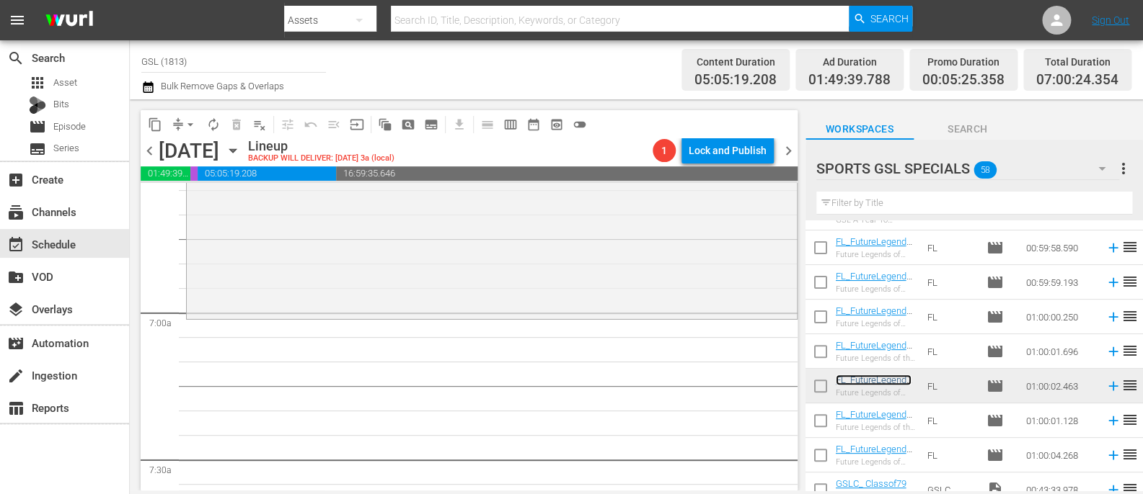
scroll to position [1967, 0]
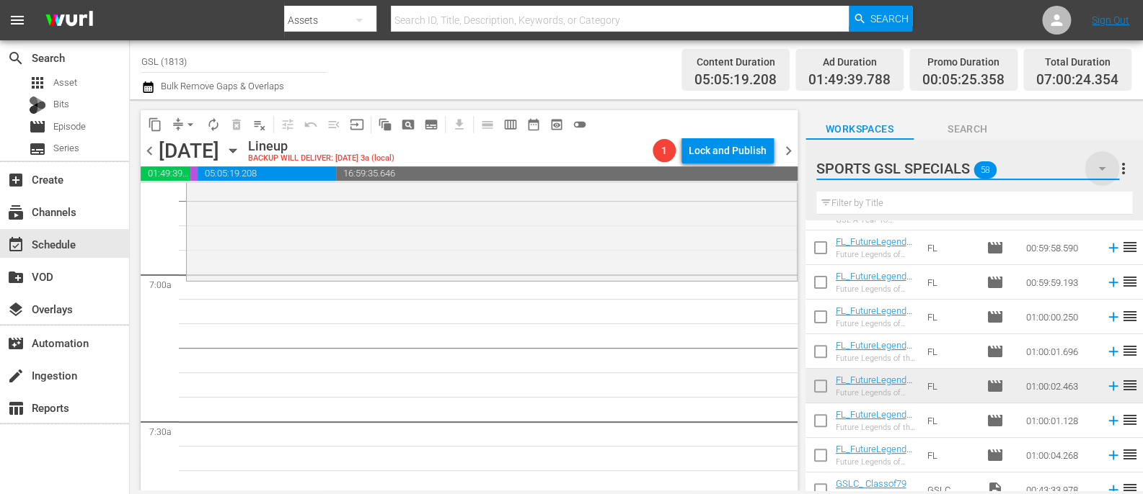
click at [1104, 174] on icon "button" at bounding box center [1101, 168] width 17 height 17
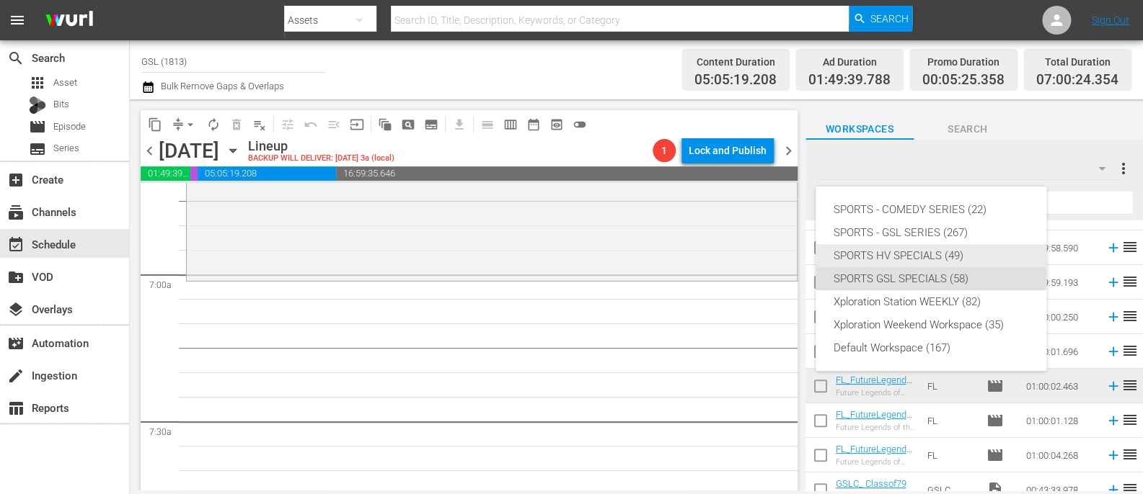
click at [949, 255] on div "SPORTS HV SPECIALS (49)" at bounding box center [931, 255] width 196 height 23
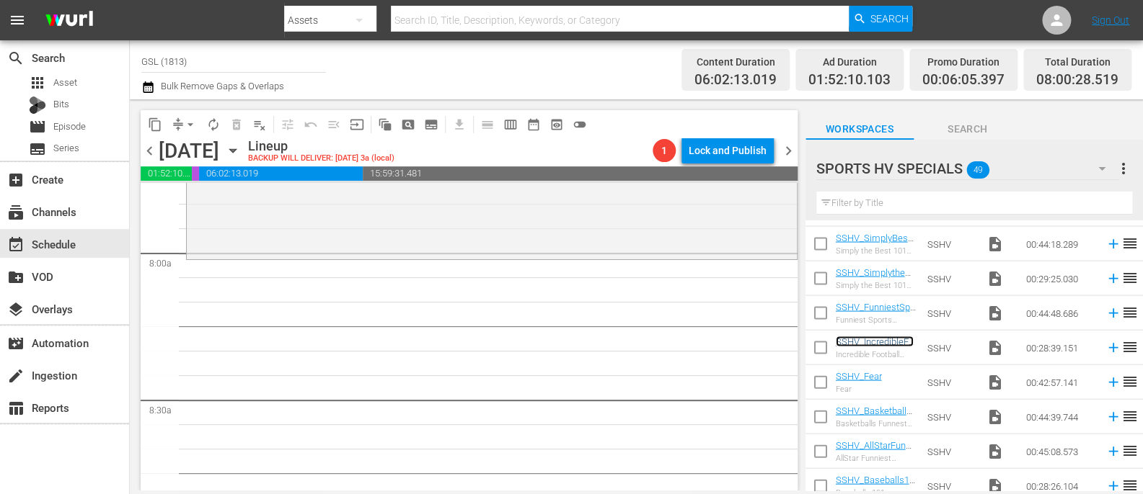
scroll to position [2277, 0]
click at [1099, 179] on button "button" at bounding box center [1101, 168] width 35 height 35
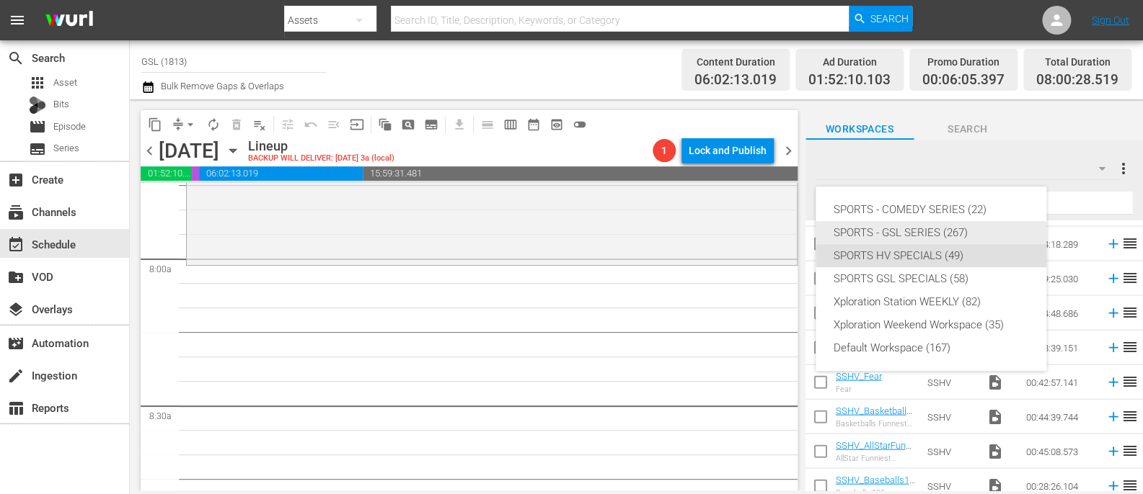
click at [972, 234] on div "SPORTS - GSL SERIES (267)" at bounding box center [931, 232] width 196 height 23
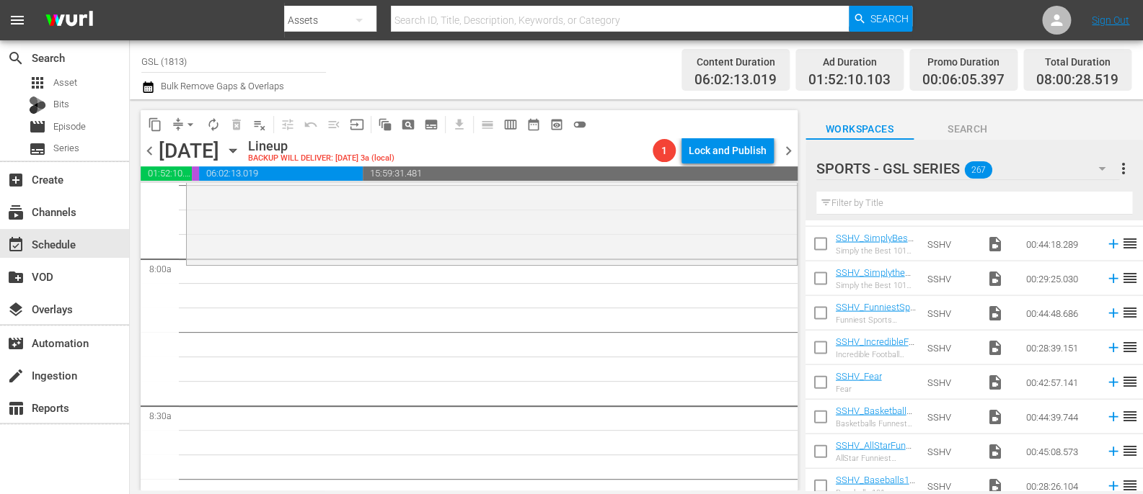
click at [924, 207] on input "text" at bounding box center [974, 203] width 316 height 23
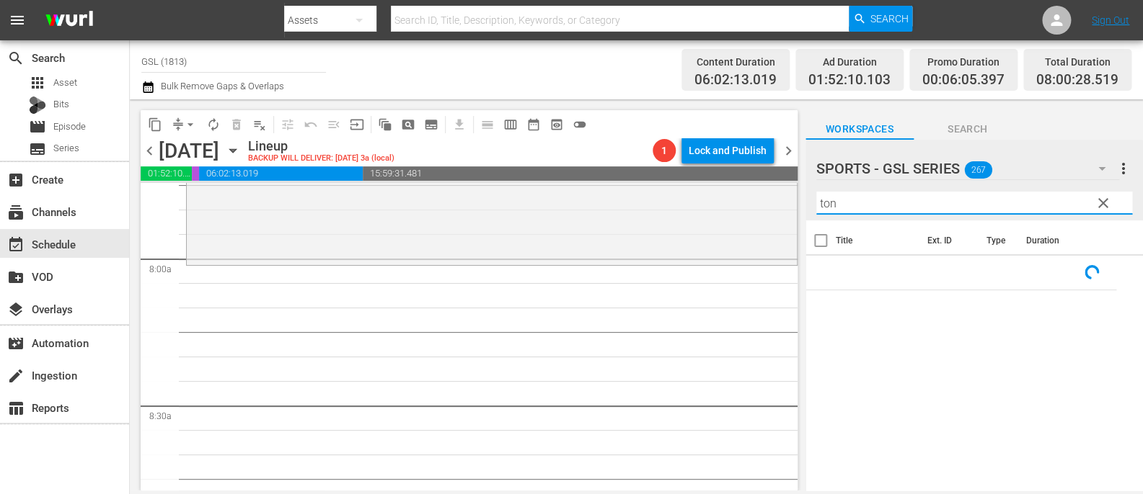
scroll to position [0, 0]
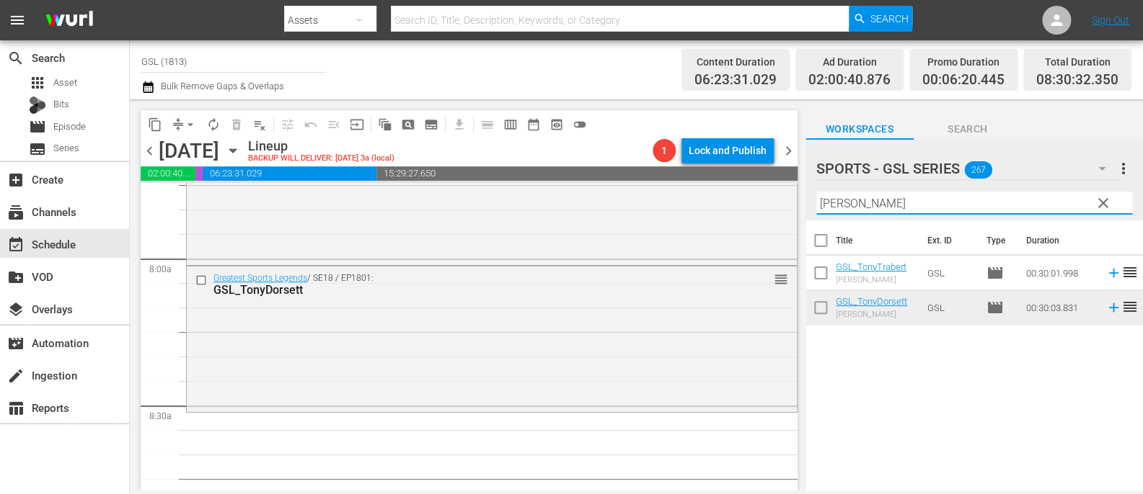
drag, startPoint x: 941, startPoint y: 207, endPoint x: 791, endPoint y: 187, distance: 150.5
click at [816, 192] on input "tony" at bounding box center [974, 203] width 316 height 23
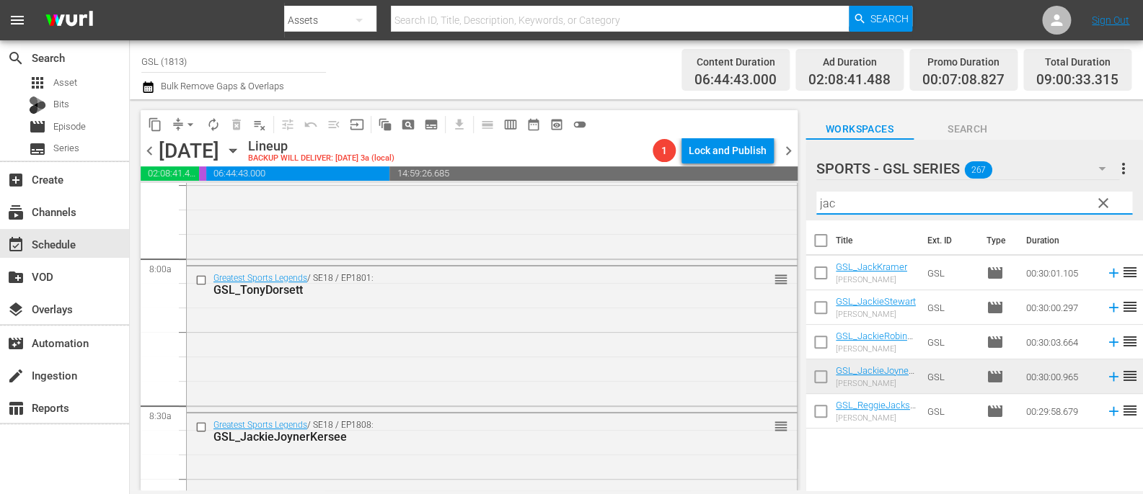
drag, startPoint x: 846, startPoint y: 200, endPoint x: 773, endPoint y: 197, distance: 73.6
click at [816, 197] on input "jac" at bounding box center [974, 203] width 316 height 23
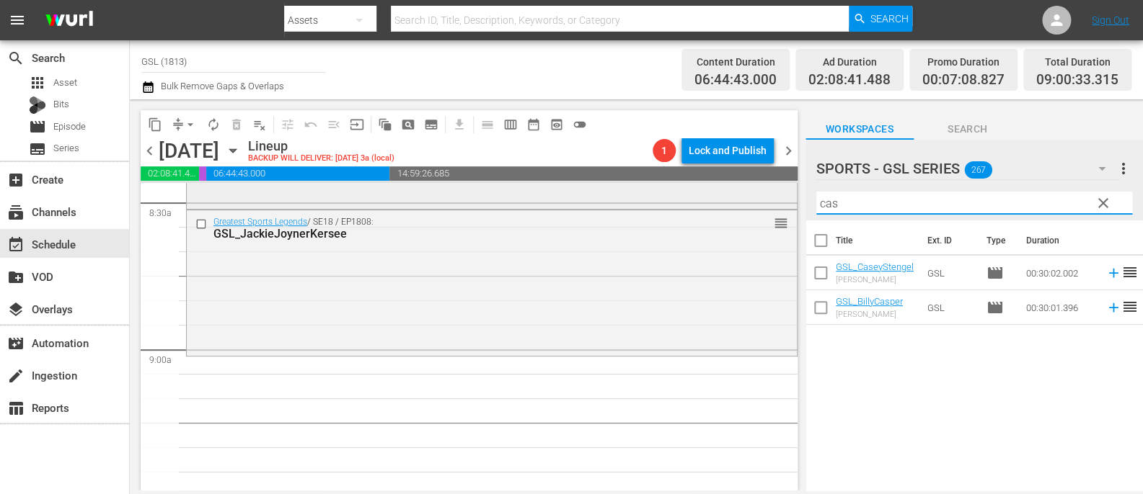
scroll to position [2509, 0]
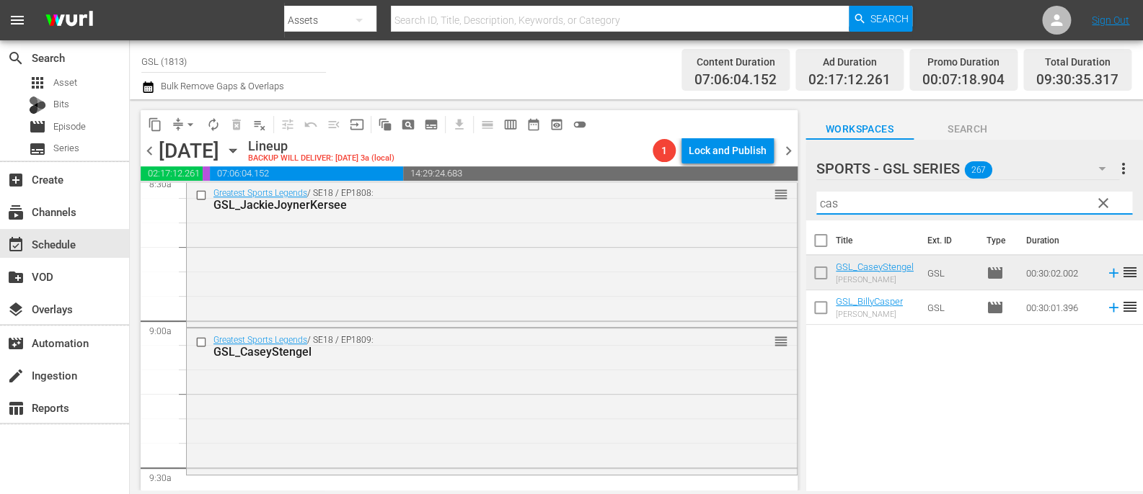
drag, startPoint x: 863, startPoint y: 195, endPoint x: 794, endPoint y: 198, distance: 69.2
click at [816, 198] on input "cas" at bounding box center [974, 203] width 316 height 23
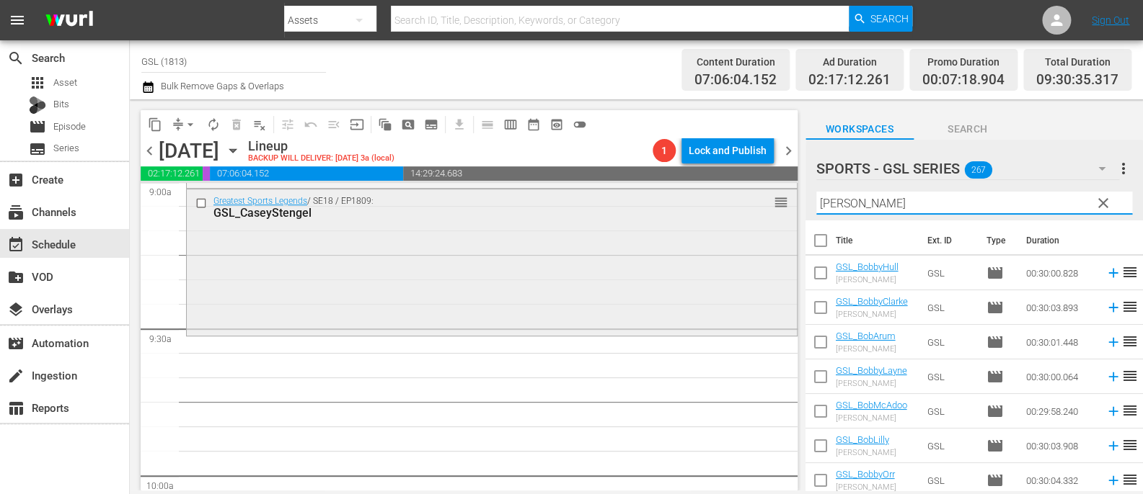
scroll to position [2729, 0]
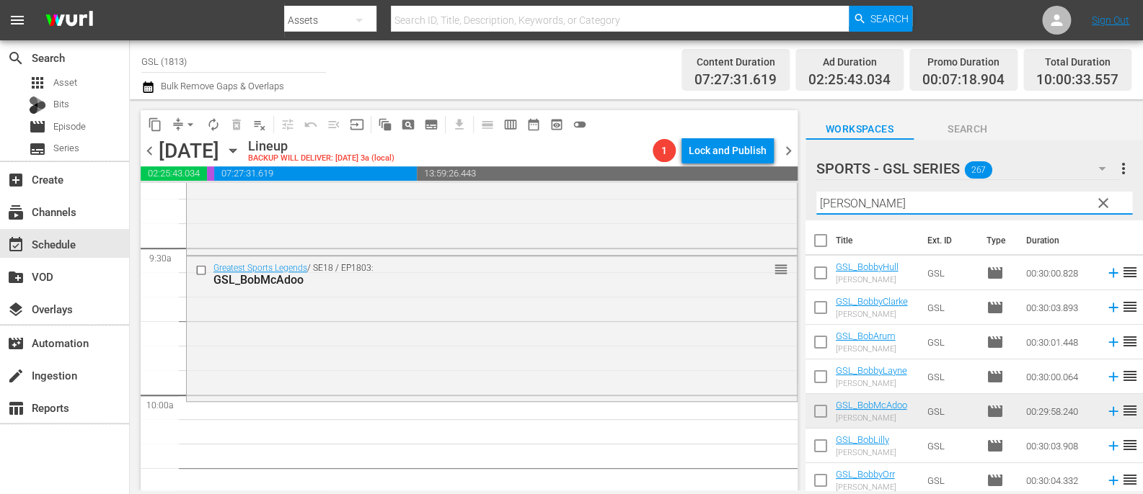
drag, startPoint x: 861, startPoint y: 202, endPoint x: 791, endPoint y: 194, distance: 70.4
click at [816, 194] on input "bob" at bounding box center [974, 203] width 316 height 23
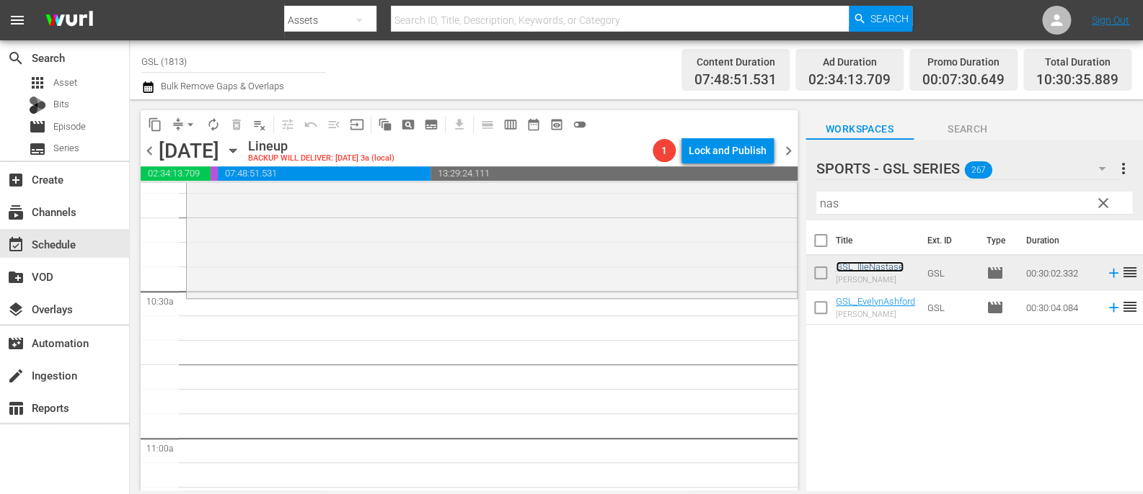
scroll to position [2983, 0]
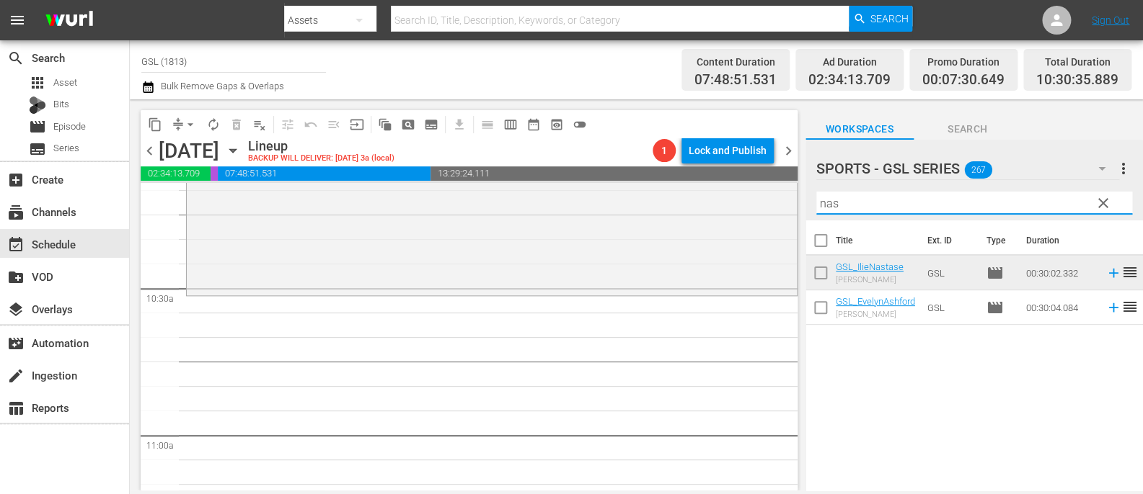
click at [834, 205] on input "nas" at bounding box center [974, 203] width 316 height 23
drag, startPoint x: 843, startPoint y: 205, endPoint x: 691, endPoint y: 177, distance: 155.4
click at [816, 192] on input "nas" at bounding box center [974, 203] width 316 height 23
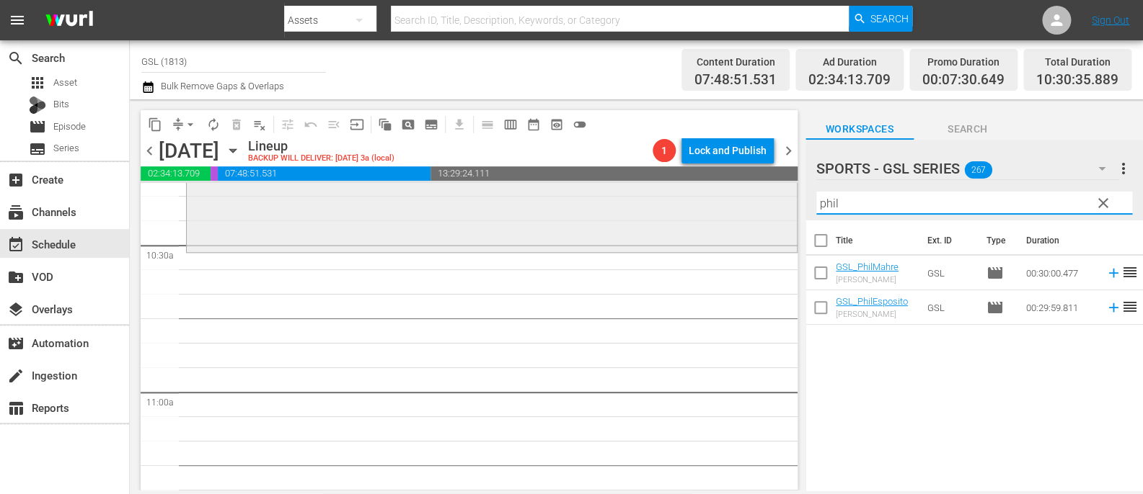
scroll to position [3044, 0]
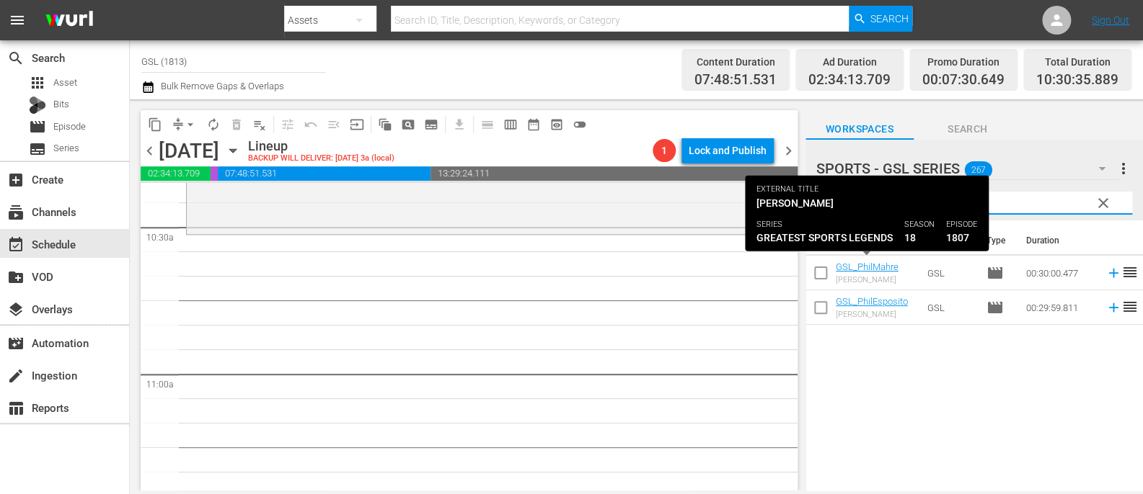
type input "phil"
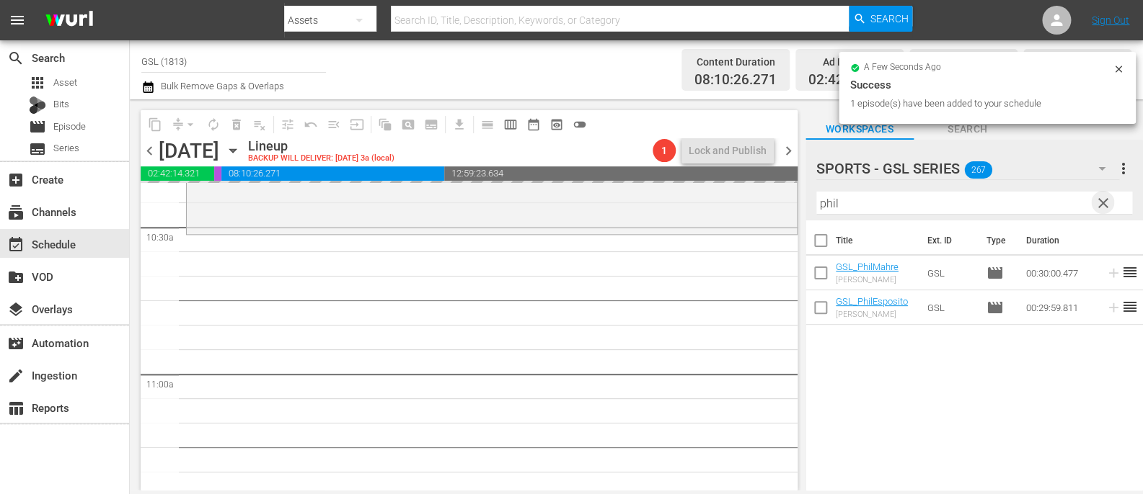
click at [1101, 204] on span "clear" at bounding box center [1102, 203] width 17 height 17
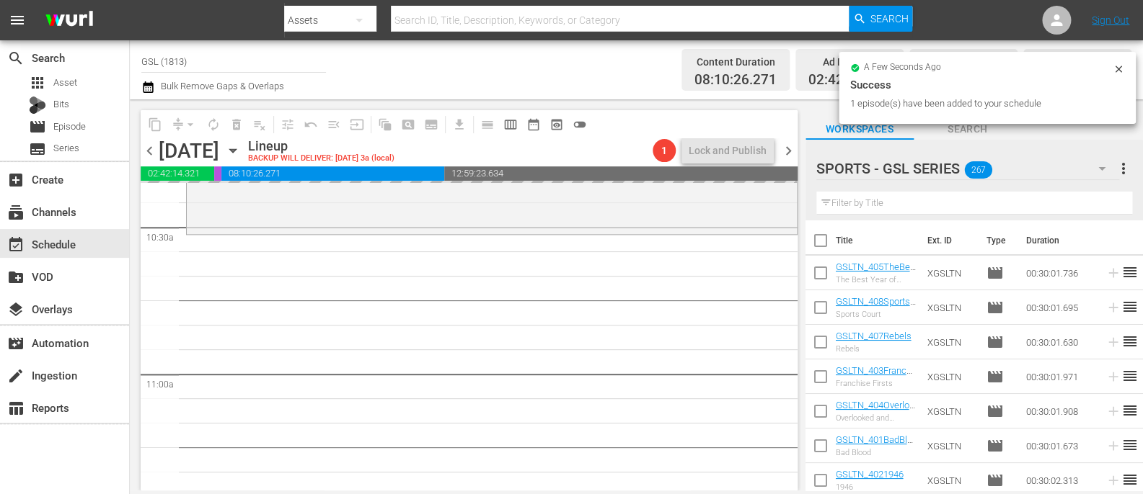
click at [1105, 170] on icon "button" at bounding box center [1101, 168] width 17 height 17
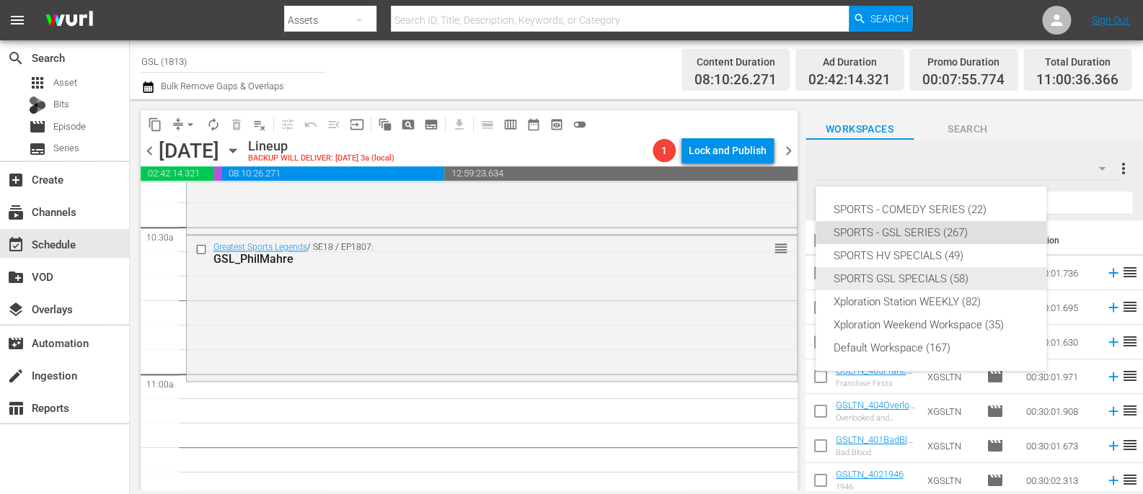
click at [964, 272] on div "SPORTS GSL SPECIALS (58)" at bounding box center [931, 278] width 196 height 23
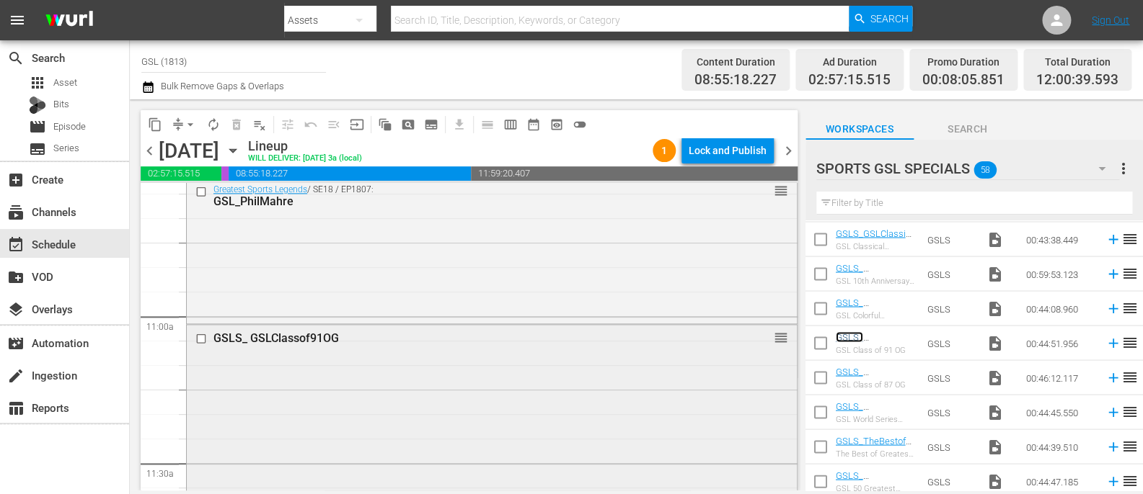
scroll to position [3124, 0]
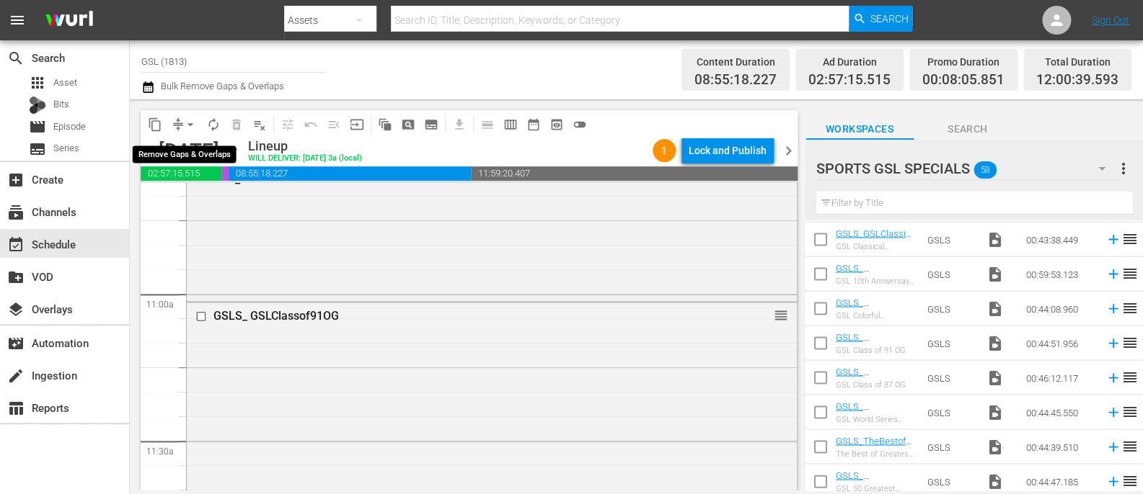
click at [187, 122] on span "arrow_drop_down" at bounding box center [190, 124] width 14 height 14
click at [183, 154] on li "Align to Midnight" at bounding box center [190, 154] width 151 height 24
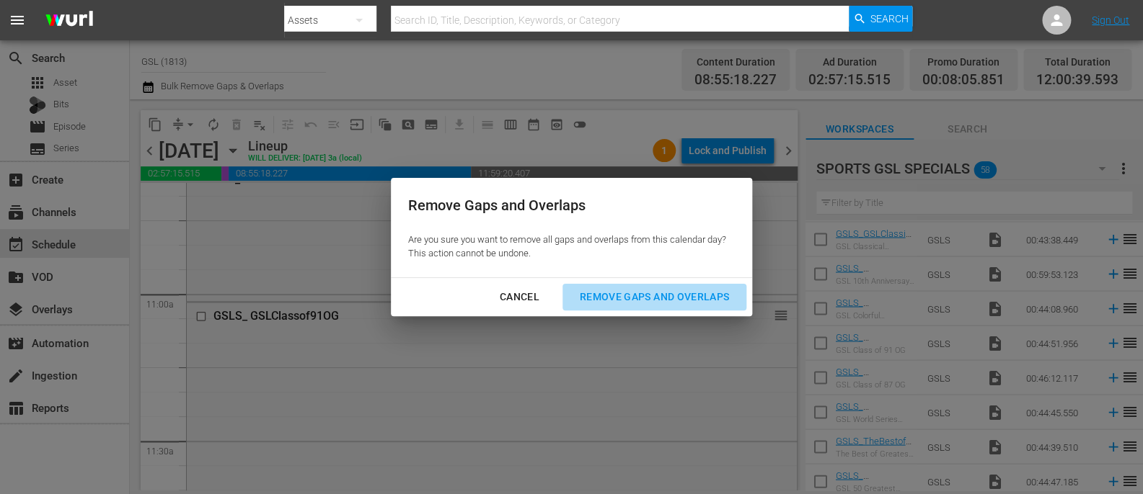
click at [589, 298] on div "Remove Gaps and Overlaps" at bounding box center [654, 297] width 172 height 18
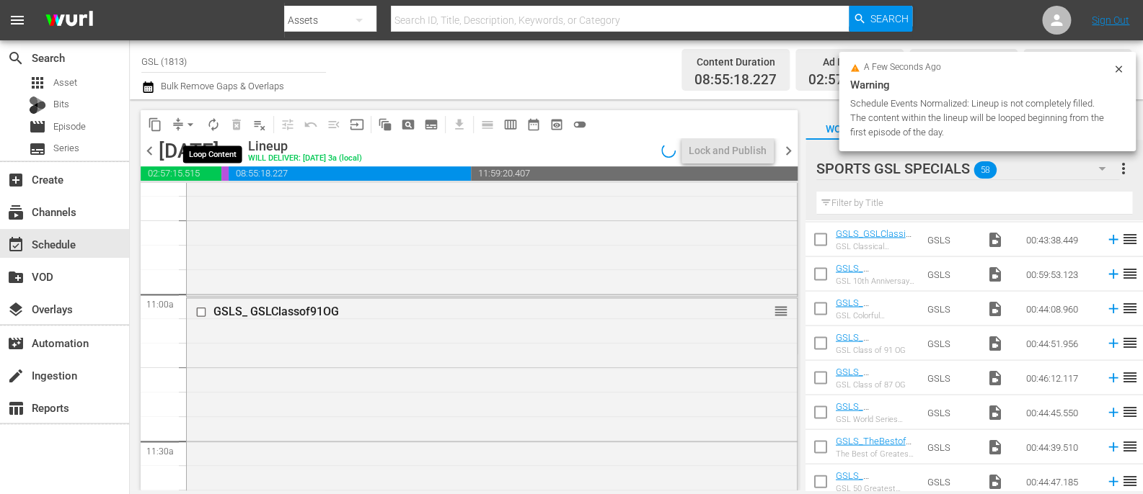
scroll to position [3614, 0]
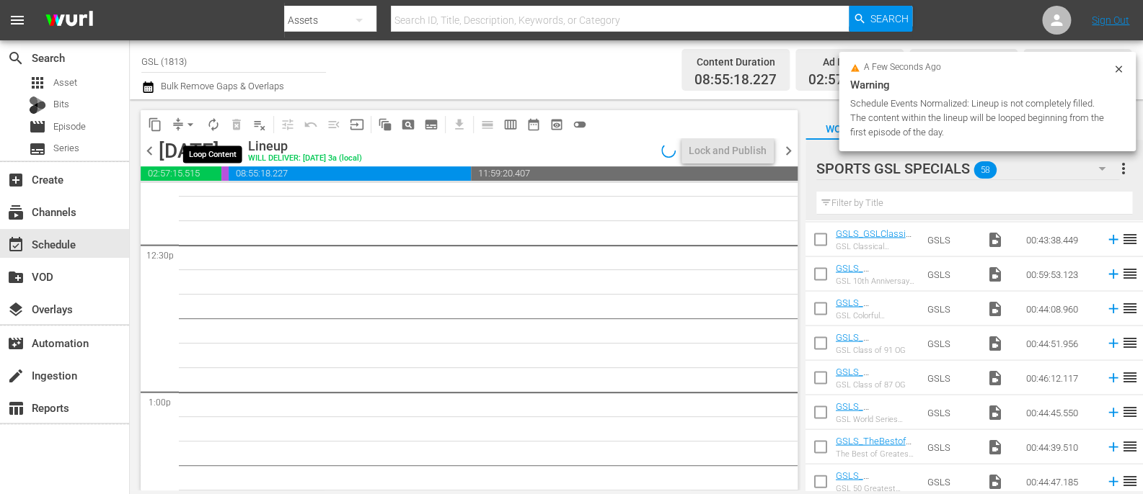
click at [214, 123] on span "autorenew_outlined" at bounding box center [213, 124] width 14 height 14
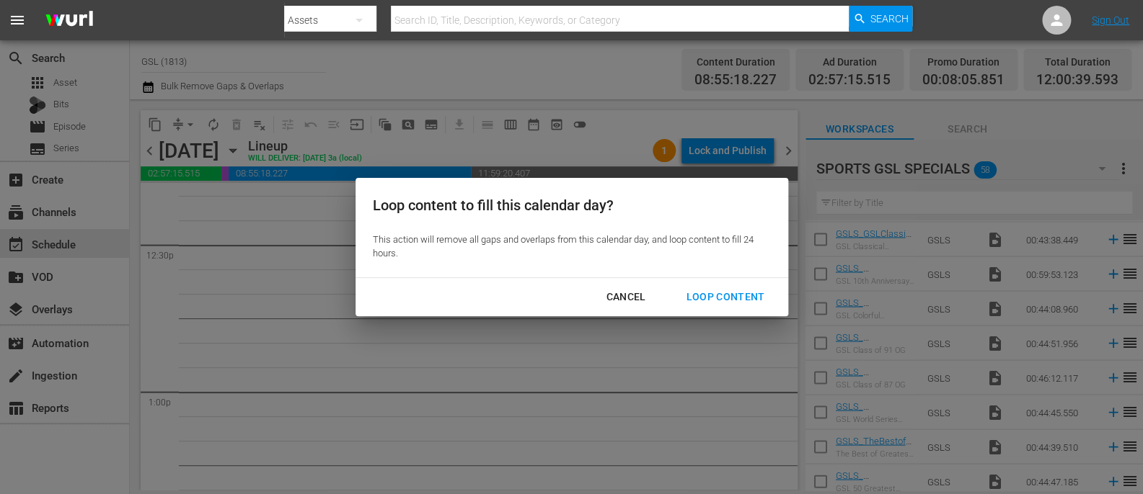
click at [716, 295] on div "Loop Content" at bounding box center [725, 297] width 102 height 18
